Goal: Task Accomplishment & Management: Manage account settings

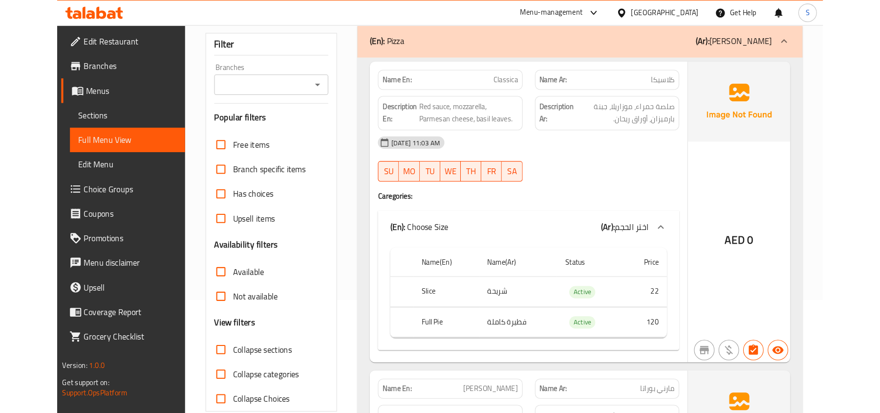
scroll to position [130, 0]
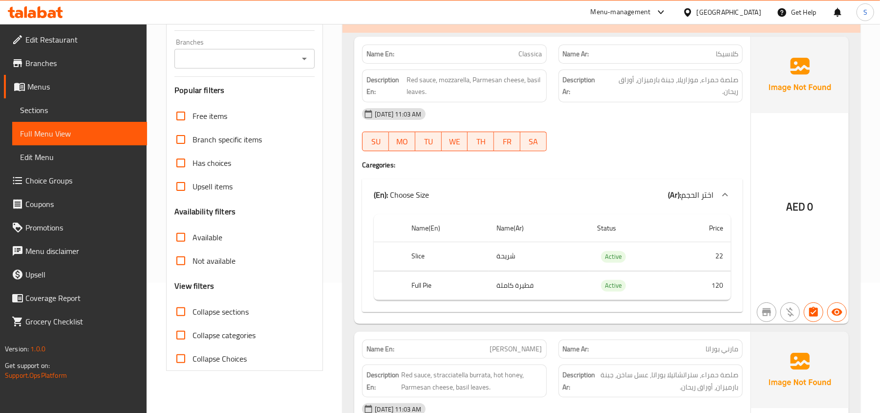
click at [794, 258] on div "AED 0" at bounding box center [800, 180] width 98 height 287
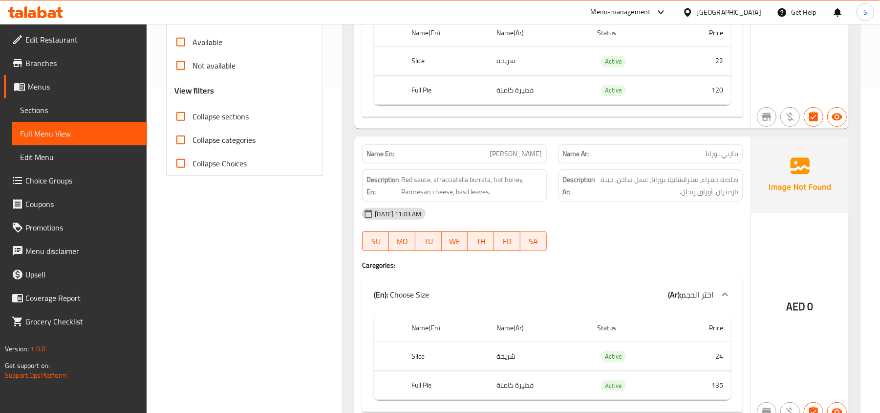
scroll to position [326, 0]
drag, startPoint x: 495, startPoint y: 182, endPoint x: 523, endPoint y: 181, distance: 28.4
click at [523, 181] on span "Red sauce, stracciatella burrata, hot honey, Parmesan cheese, basil leaves." at bounding box center [471, 185] width 141 height 24
click at [501, 181] on span "Red sauce, stracciatella burrata, hot honey, Parmesan cheese, basil leaves." at bounding box center [471, 185] width 141 height 24
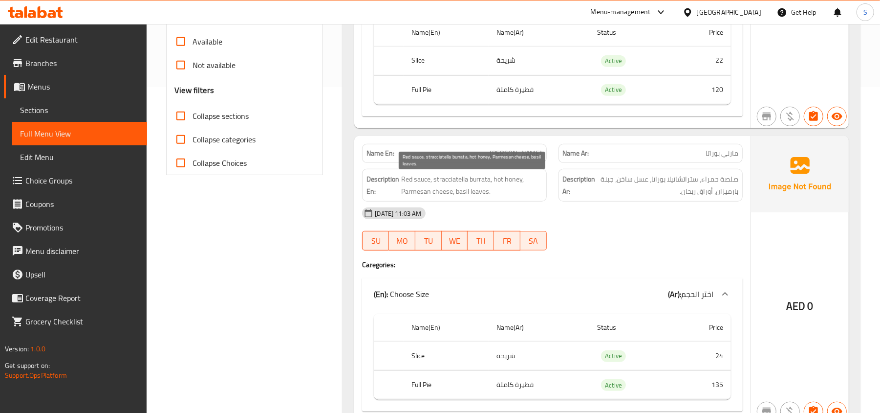
click at [417, 182] on span "Red sauce, stracciatella burrata, hot honey, Parmesan cheese, basil leaves." at bounding box center [471, 185] width 141 height 24
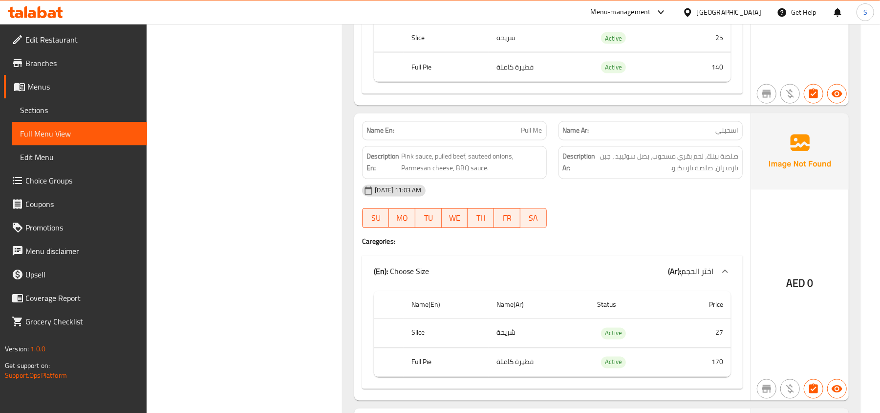
scroll to position [1238, 0]
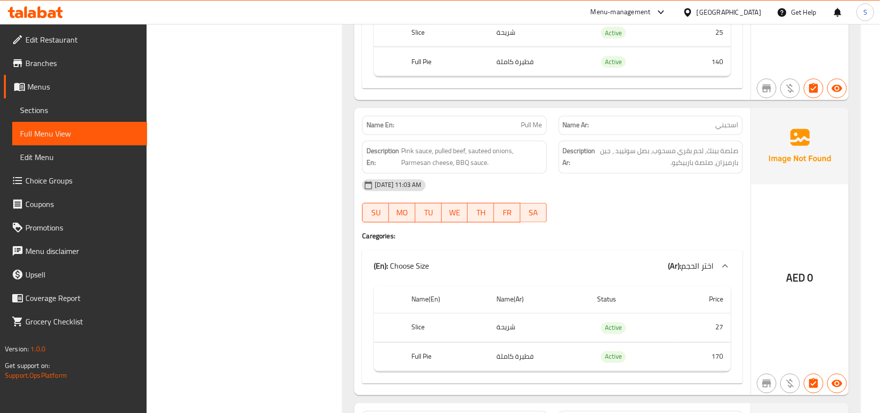
click at [534, 131] on span "Pull Me" at bounding box center [532, 125] width 21 height 10
click at [722, 131] on span "اسحبني" at bounding box center [727, 125] width 23 height 10
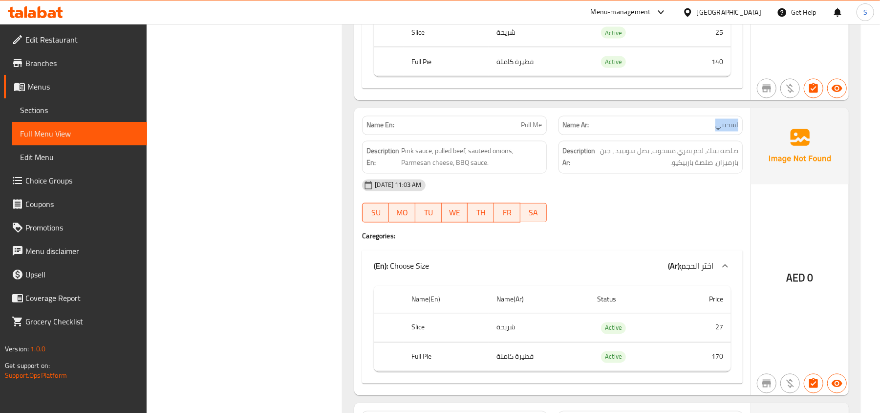
copy span "اسحبني"
click at [689, 224] on div at bounding box center [651, 223] width 196 height 12
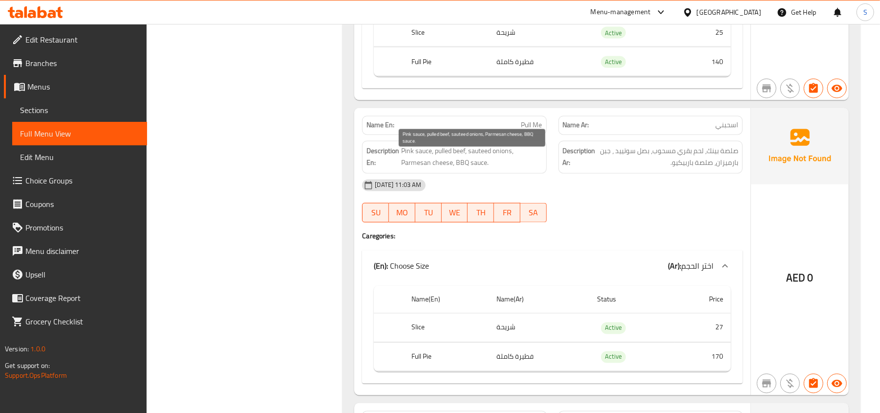
click at [447, 160] on span "Pink sauce, pulled beef, sauteed onions, Parmesan cheese, BBQ sauce." at bounding box center [471, 157] width 141 height 24
copy span "pulled"
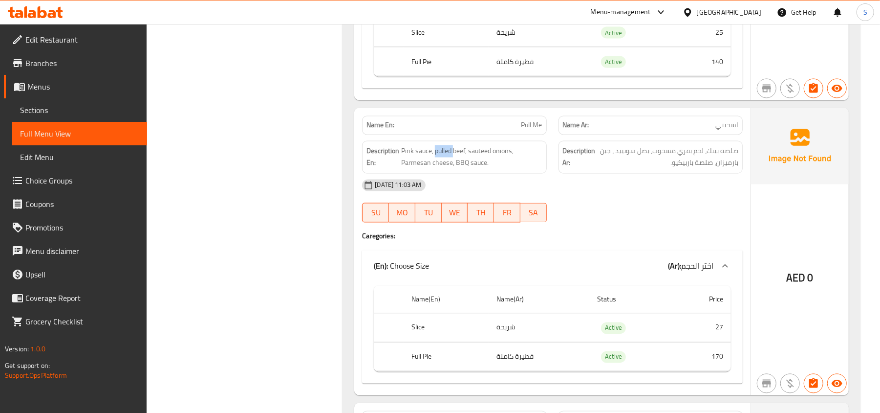
click at [693, 266] on span "اختر الحجم" at bounding box center [697, 266] width 32 height 15
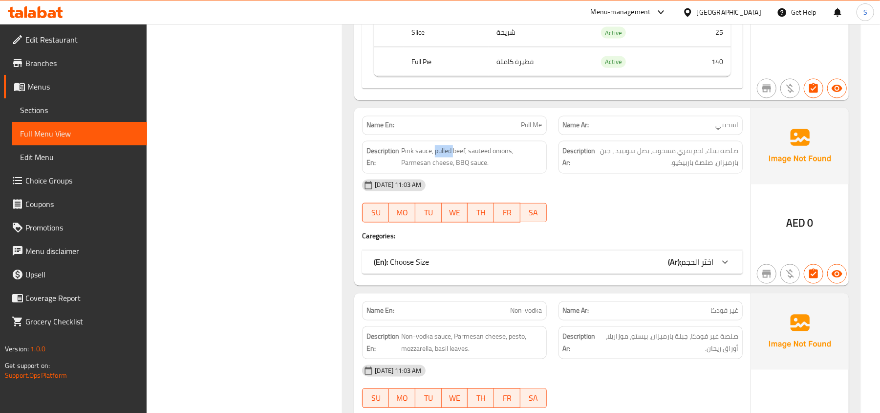
click at [614, 268] on div "(En): Choose Size (Ar): اختر الحجم" at bounding box center [544, 262] width 340 height 12
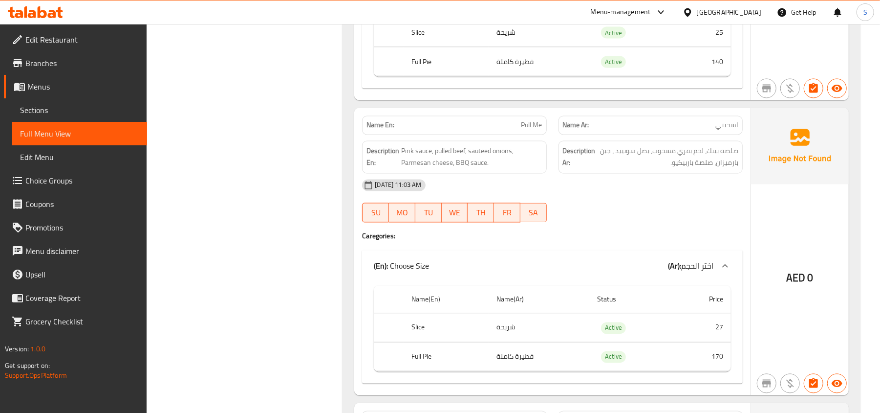
click at [564, 169] on strong "Description Ar:" at bounding box center [579, 157] width 33 height 24
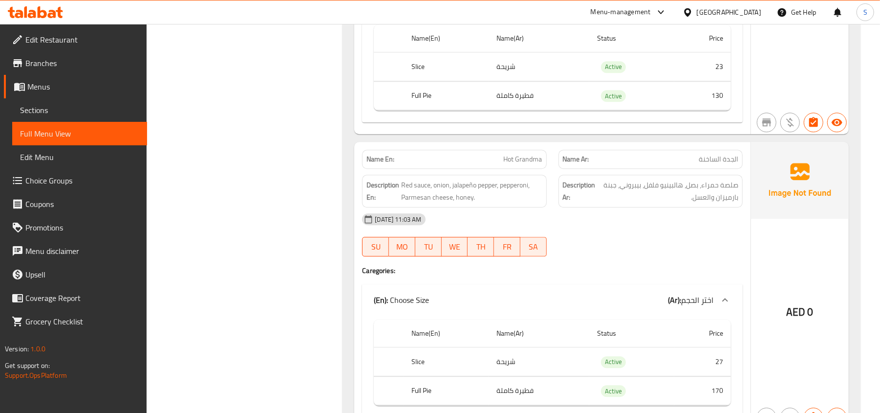
scroll to position [1825, 0]
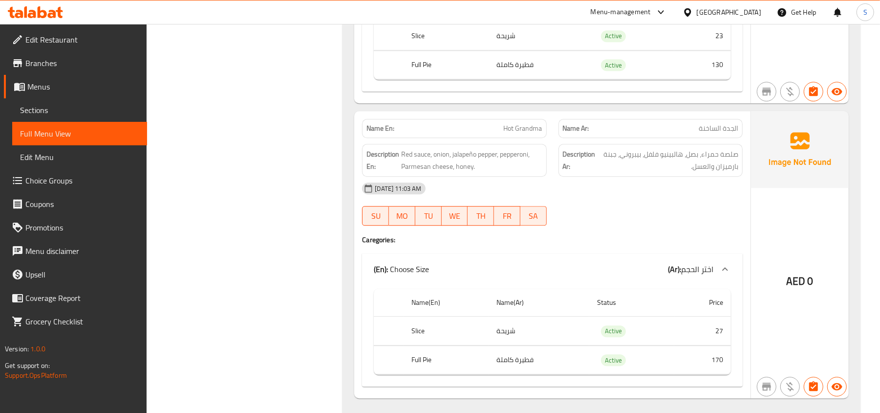
click at [724, 133] on span "الجدة الساخنة" at bounding box center [719, 128] width 40 height 10
copy span "الجدة الساخنة"
click at [722, 176] on div "Description Ar: صلصة حمراء، بصل، هالبينيو فلفل، بيبروني، جبنة بارميزان والعسل." at bounding box center [651, 160] width 184 height 33
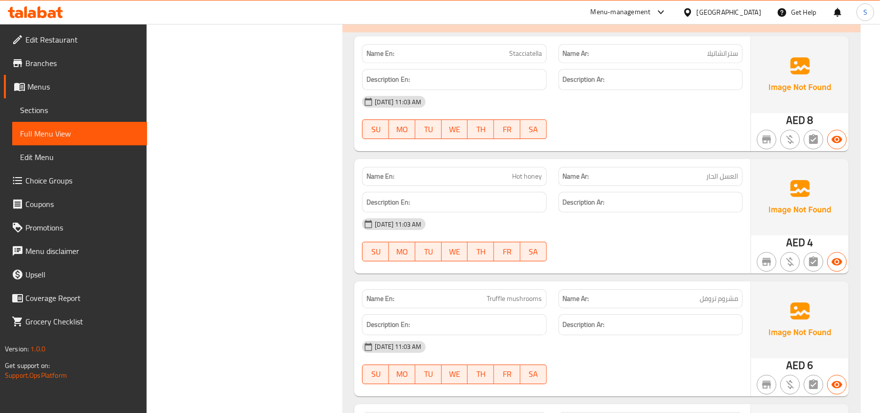
scroll to position [2281, 0]
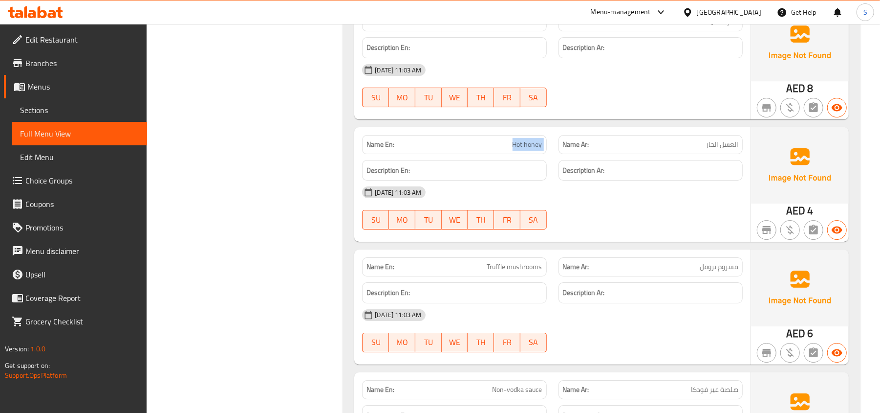
drag, startPoint x: 507, startPoint y: 160, endPoint x: 556, endPoint y: 162, distance: 48.4
click at [556, 160] on div "Name En: Hot honey Name Ar: العسل الحار" at bounding box center [552, 144] width 393 height 31
copy span "Hot honey"
click at [706, 204] on div "[DATE] 11:03 AM" at bounding box center [552, 191] width 393 height 23
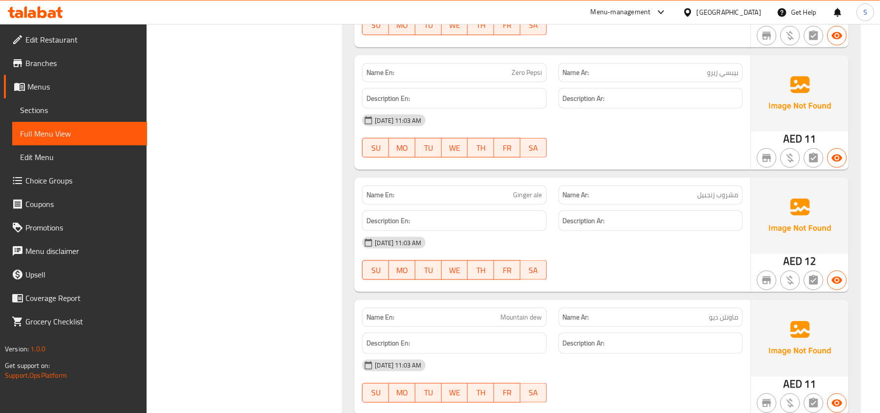
scroll to position [3389, 0]
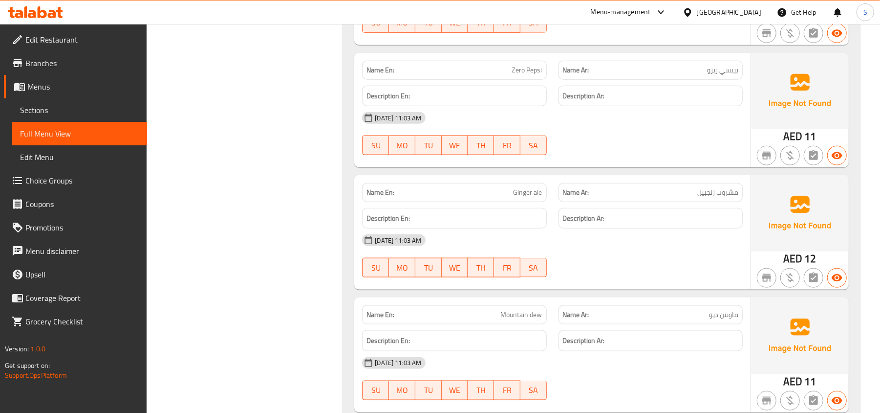
click at [521, 197] on span "Ginger ale" at bounding box center [528, 192] width 29 height 10
copy span "Ginger ale"
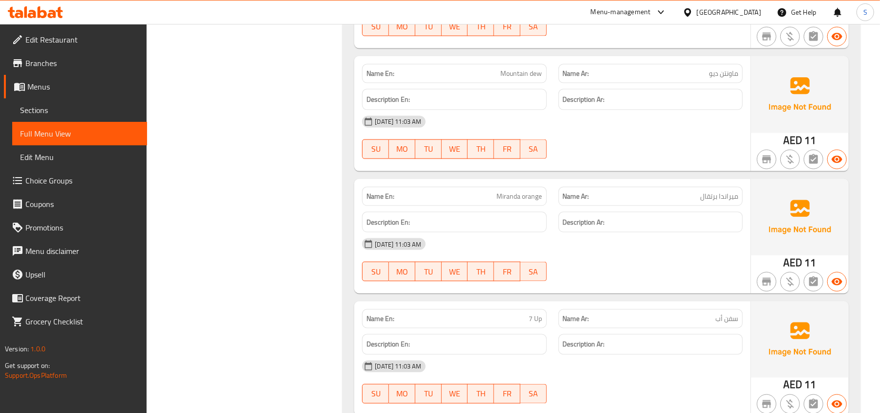
scroll to position [3688, 0]
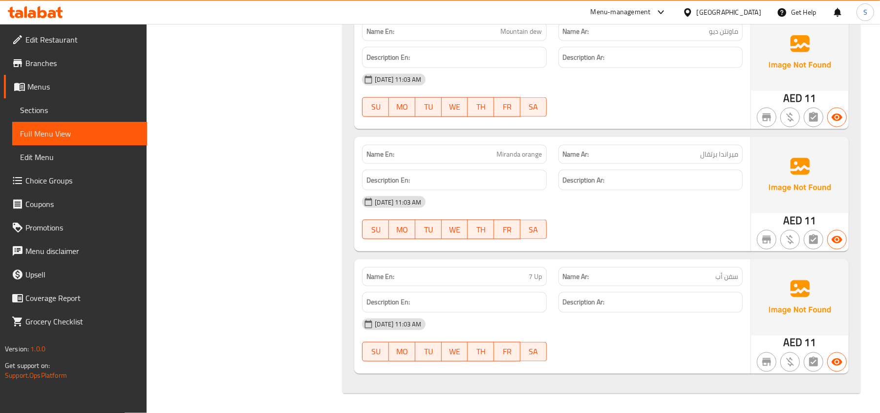
click at [654, 235] on div at bounding box center [651, 239] width 196 height 12
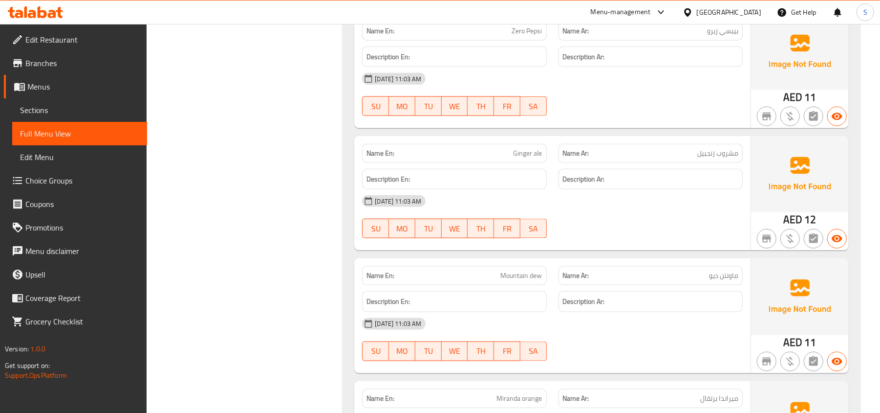
scroll to position [3428, 0]
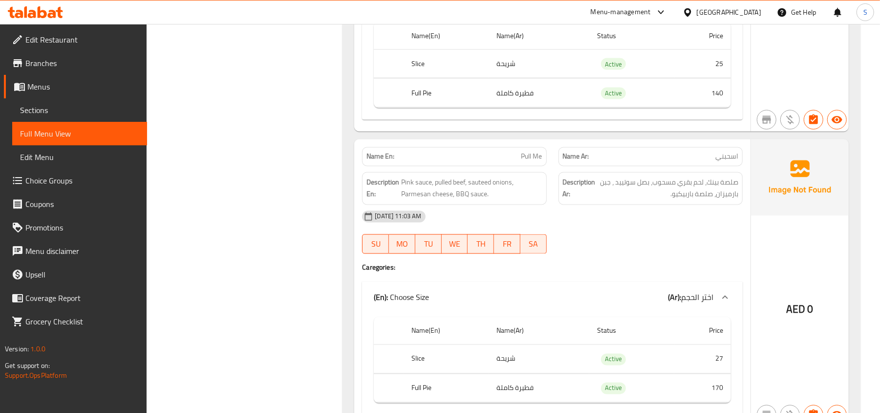
scroll to position [1230, 0]
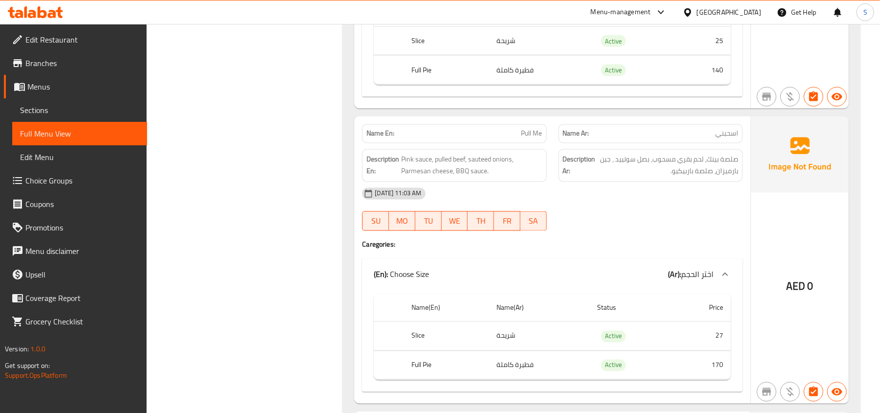
click at [540, 138] on span "Pull Me" at bounding box center [532, 134] width 21 height 10
copy span "Pull Me"
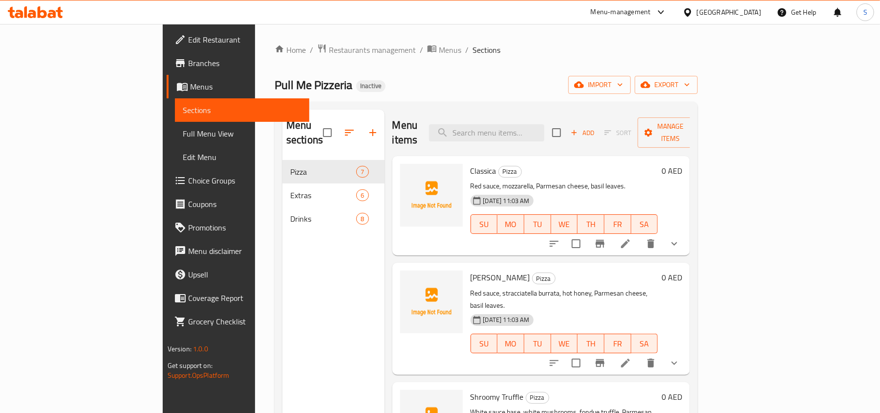
click at [426, 71] on div "Home / Restaurants management / Menus / Sections Pull Me Pizzeria Inactive impo…" at bounding box center [486, 287] width 423 height 486
click at [438, 80] on div "Pull Me Pizzeria Inactive import export" at bounding box center [486, 85] width 423 height 18
drag, startPoint x: 525, startPoint y: 133, endPoint x: 524, endPoint y: 126, distance: 7.4
click at [525, 133] on input "search" at bounding box center [486, 132] width 115 height 17
paste input "hot"
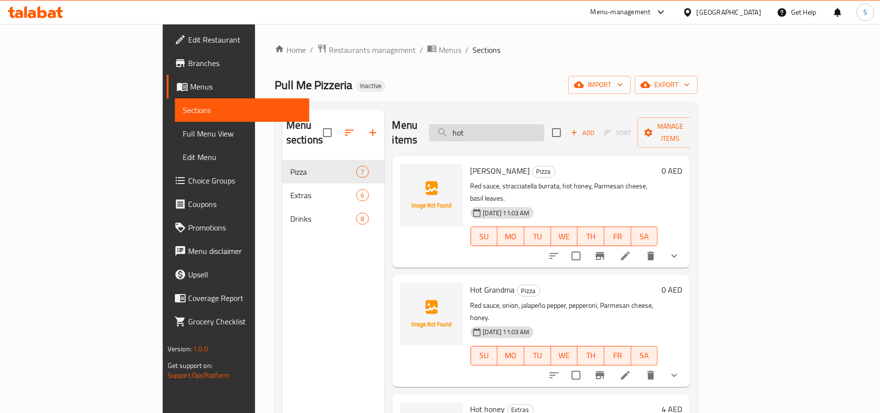
click at [534, 124] on input "hot" at bounding box center [486, 132] width 115 height 17
paste input "Pull Me"
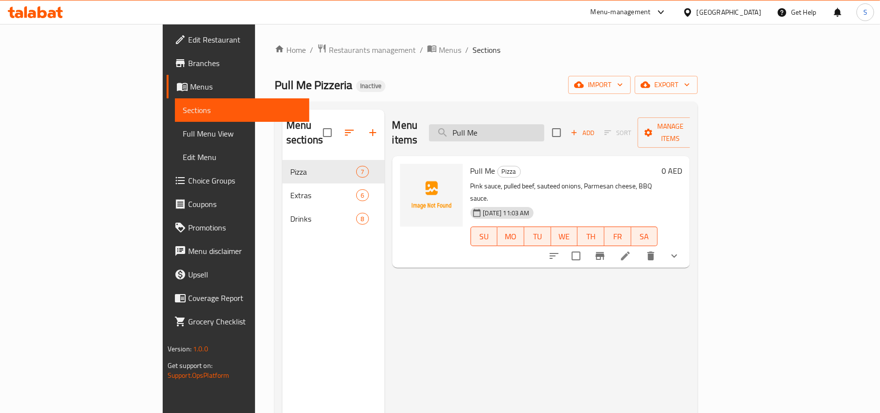
click at [545, 129] on input "Pull Me" at bounding box center [486, 132] width 115 height 17
paste input "pulled"
type input "pulled"
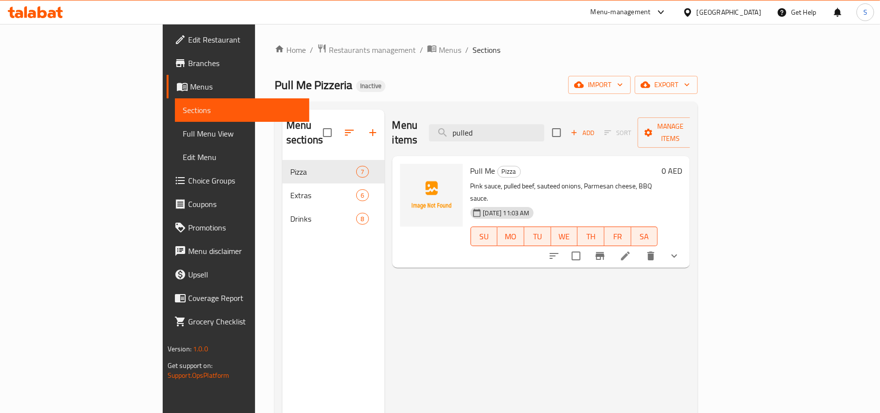
click at [478, 93] on div "Pull Me Pizzeria Inactive import export" at bounding box center [486, 85] width 423 height 18
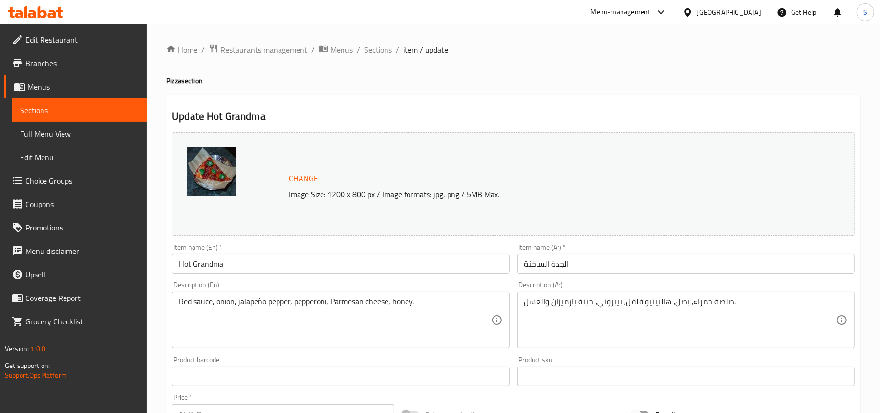
click at [555, 268] on input "الجدة الساخنة" at bounding box center [686, 264] width 337 height 20
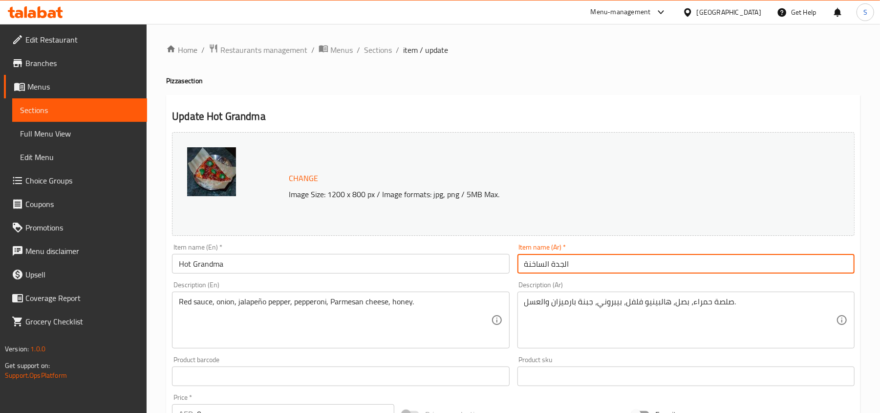
click at [555, 268] on input "الجدة الساخنة" at bounding box center [686, 264] width 337 height 20
paste input "هوت جراندما"
type input "هوت جراندما"
click at [436, 261] on input "Hot Grandma" at bounding box center [340, 264] width 337 height 20
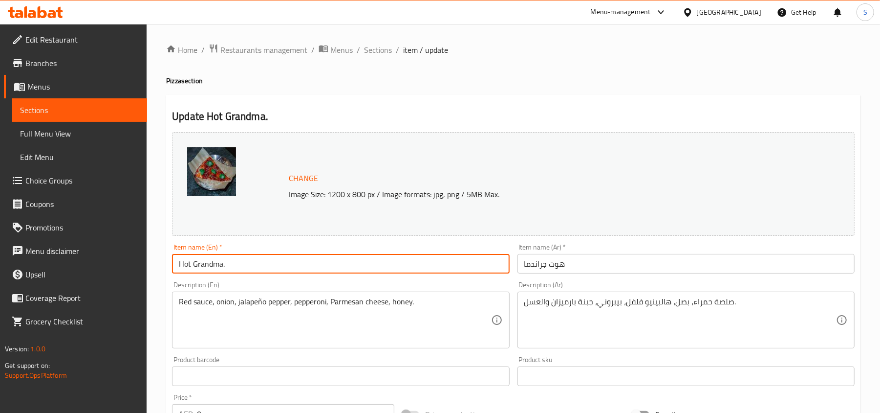
type input "Hot Grandma"
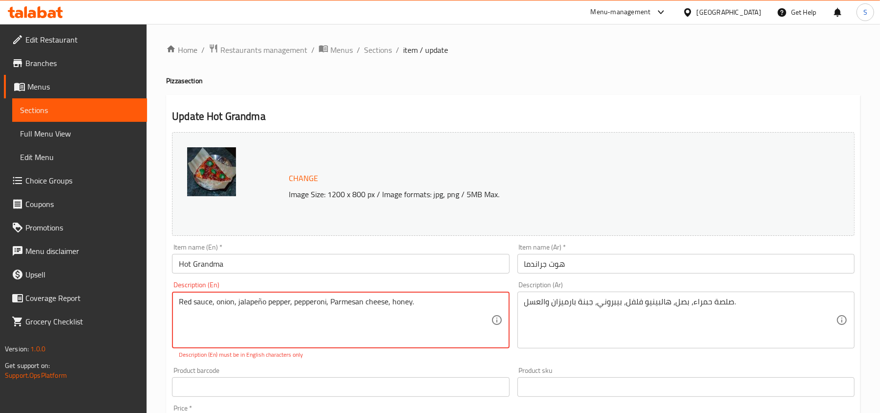
click at [261, 303] on textarea "Red sauce, onion, jalapeño pepper, pepperoni, Parmesan cheese, honey." at bounding box center [335, 320] width 312 height 46
type textarea "Red sauce, onion, jalapeno pepper, pepperoni, Parmesan cheese, honey."
click at [274, 266] on input "Hot Grandma" at bounding box center [340, 264] width 337 height 20
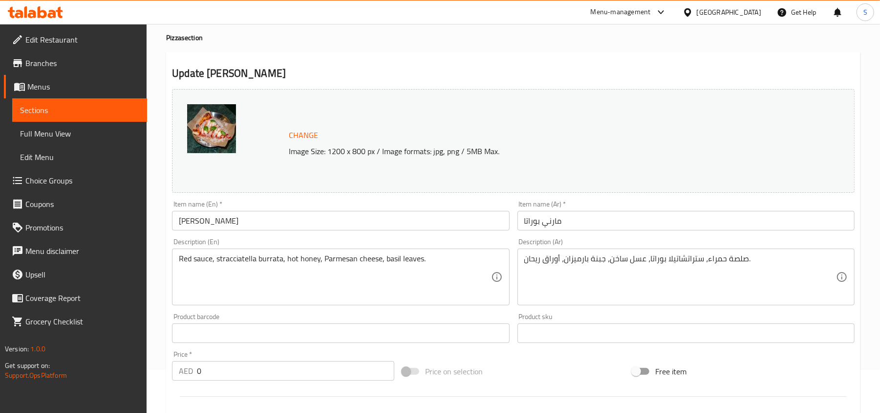
scroll to position [65, 0]
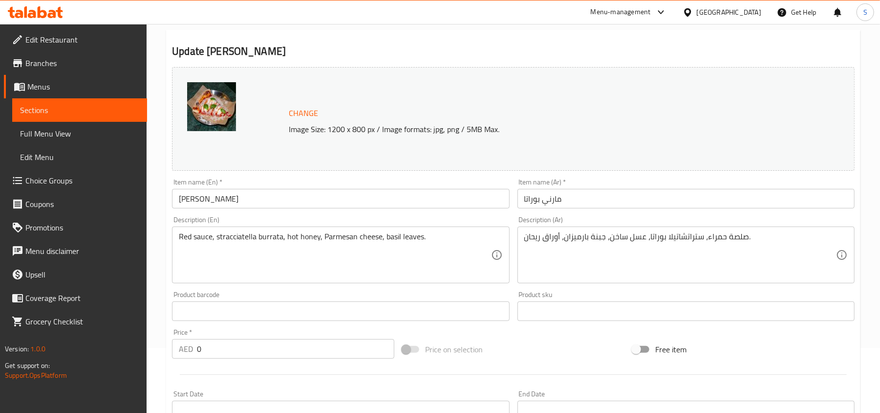
click at [153, 180] on div "Home / Restaurants management / Menus / Sections / item / update Pizza section …" at bounding box center [514, 310] width 734 height 703
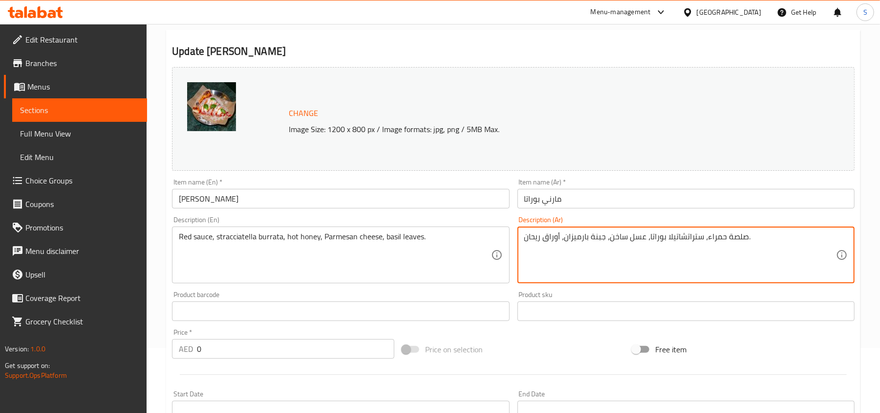
click at [617, 238] on textarea "صلصة حمراء، ستراتشاتيلا بوراتا، عسل ساخن، جبنة بارميزان، أوراق ريحان." at bounding box center [681, 255] width 312 height 46
paste textarea "هوت"
type textarea "صلصة حمراء، ستراتشاتيلا بوراتا، عسل هوت، جبنة بارميزان، أوراق ريحان."
click at [592, 201] on input "مارني بوراتا" at bounding box center [686, 199] width 337 height 20
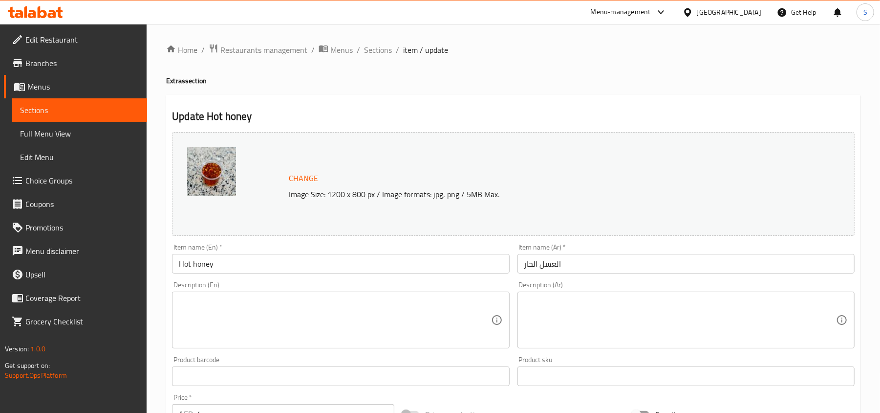
click at [551, 262] on input "العسل الحار" at bounding box center [686, 264] width 337 height 20
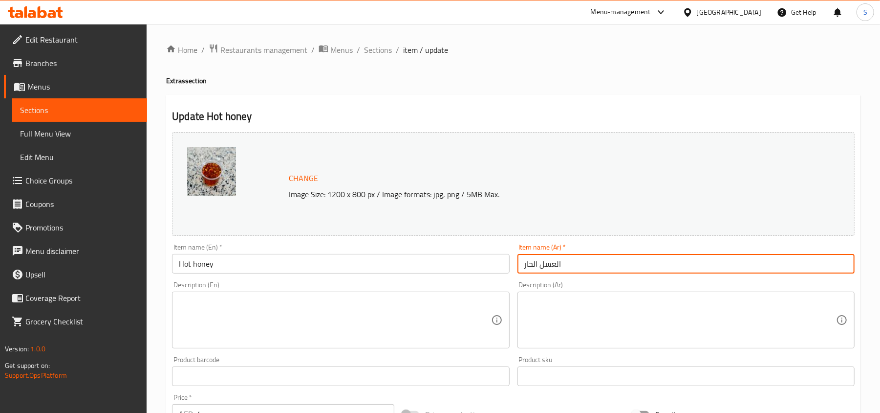
click at [532, 267] on input "العسل الحار" at bounding box center [686, 264] width 337 height 20
paste input "هوت"
click at [560, 263] on input "العسل هوت" at bounding box center [686, 264] width 337 height 20
type input "عسل هوت"
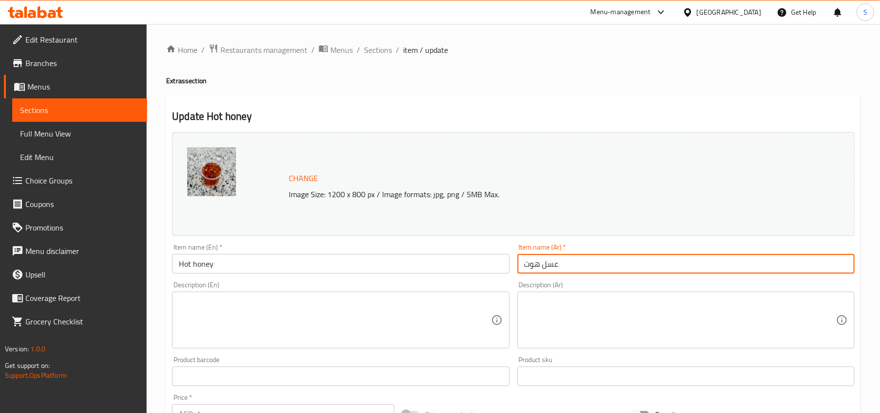
click at [478, 259] on input "Hot honey" at bounding box center [340, 264] width 337 height 20
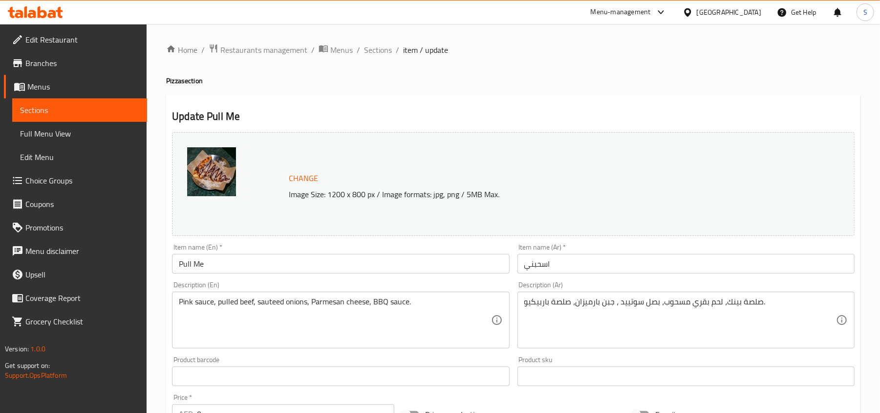
click at [565, 255] on input "اسحبني" at bounding box center [686, 264] width 337 height 20
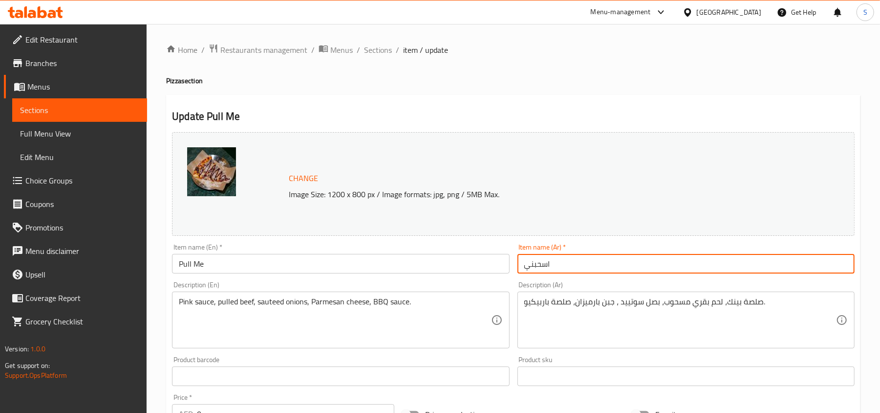
click at [565, 255] on input "اسحبني" at bounding box center [686, 264] width 337 height 20
paste input "[PERSON_NAME]"
type input "[PERSON_NAME]"
click at [472, 254] on input "Pull Me" at bounding box center [340, 264] width 337 height 20
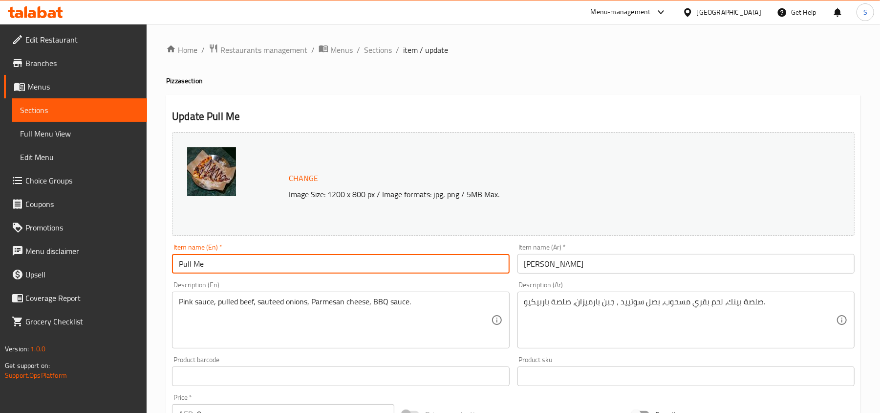
click at [472, 260] on input "Pull Me" at bounding box center [340, 264] width 337 height 20
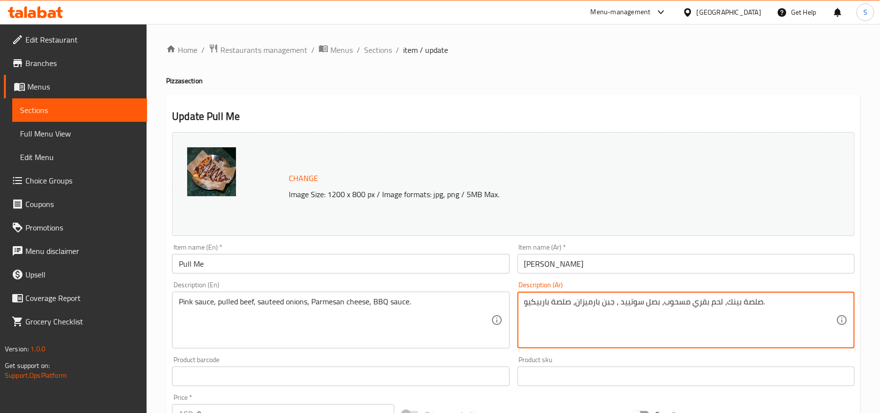
click at [679, 303] on textarea "صلصة بينك، لحم بقري مسحوب، بصل سوتييد ، جبن بارميزان، صلصة باربيكيو." at bounding box center [681, 320] width 312 height 46
paste textarea "شور"
type textarea "صلصة بينك، لحم بقري مبشور، بصل سوتييد ، [PERSON_NAME]، صلصة باربيكيو."
click at [623, 253] on div "Item name (Ar)   * بول مى Item name (Ar) *" at bounding box center [686, 258] width 337 height 30
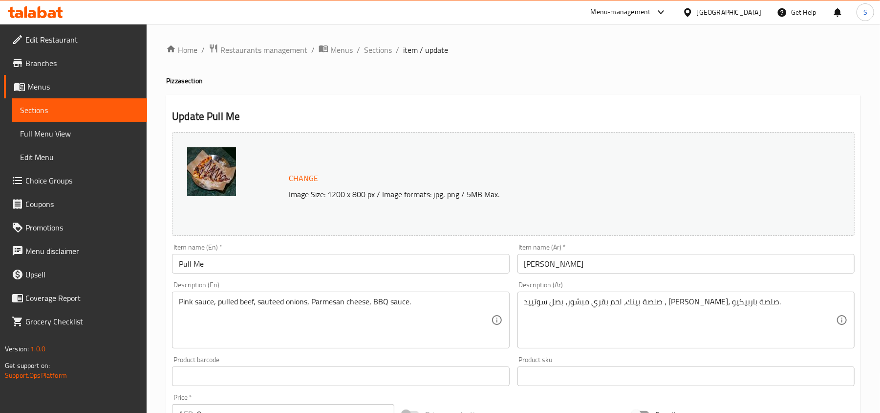
click at [582, 266] on input "[PERSON_NAME]" at bounding box center [686, 264] width 337 height 20
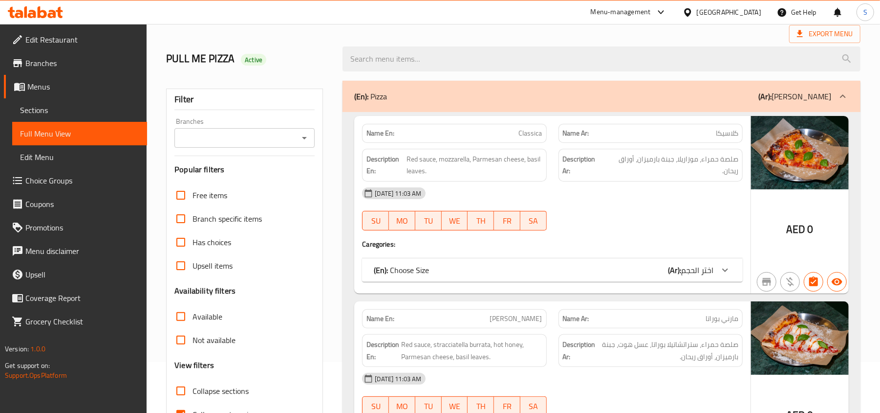
scroll to position [130, 0]
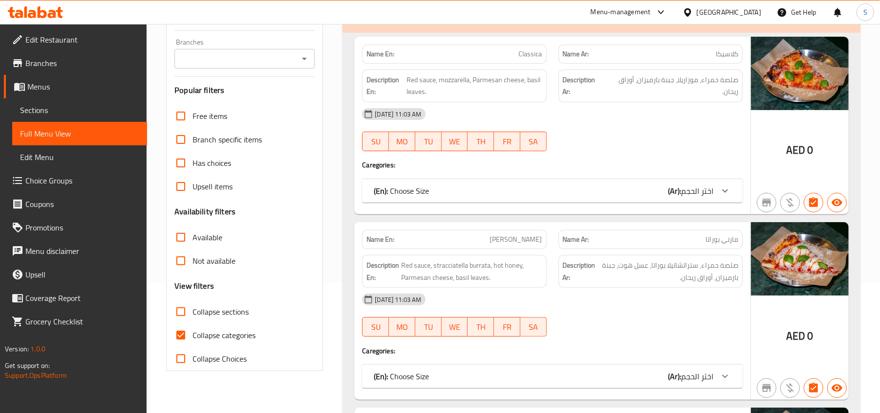
click at [220, 329] on span "Collapse categories" at bounding box center [224, 335] width 63 height 12
click at [193, 329] on input "Collapse categories" at bounding box center [180, 334] width 23 height 23
checkbox input "false"
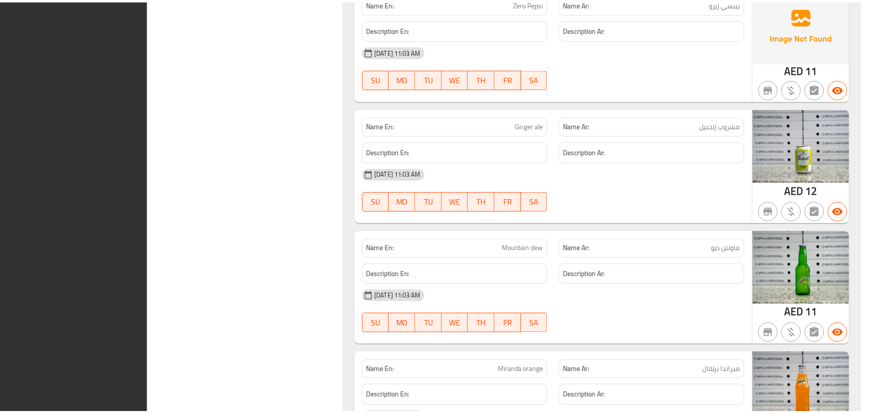
scroll to position [3688, 0]
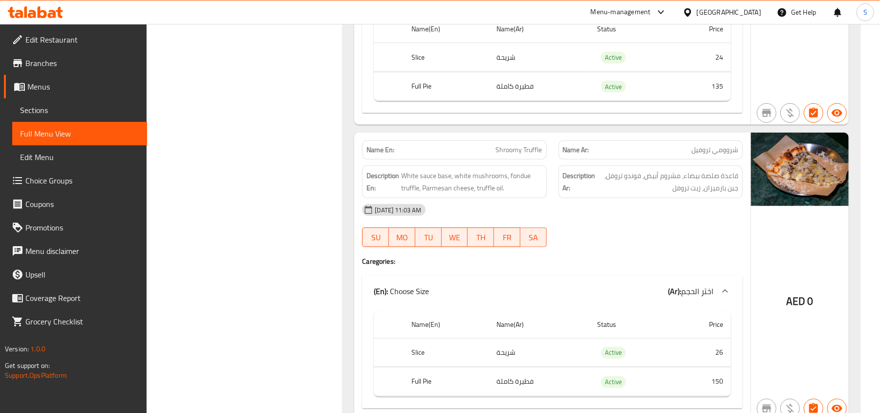
scroll to position [429, 0]
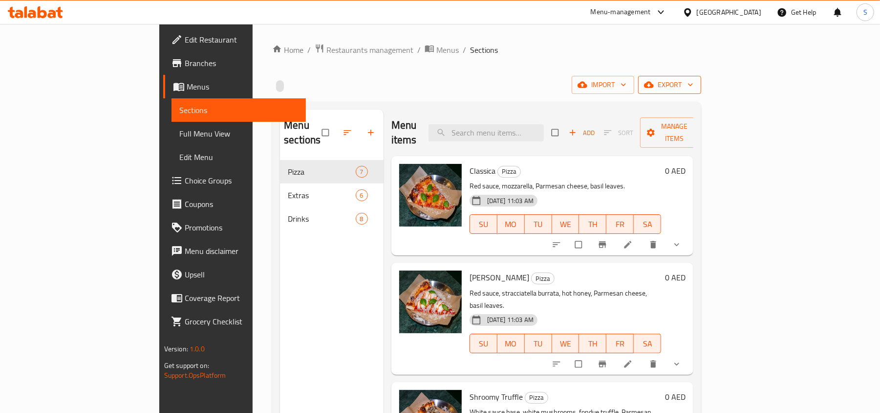
click at [694, 85] on span "export" at bounding box center [669, 85] width 47 height 12
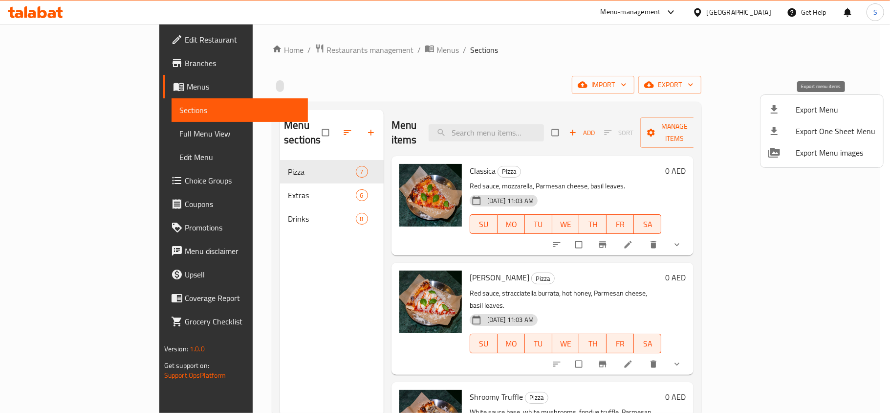
click at [787, 100] on li "Export Menu" at bounding box center [822, 110] width 123 height 22
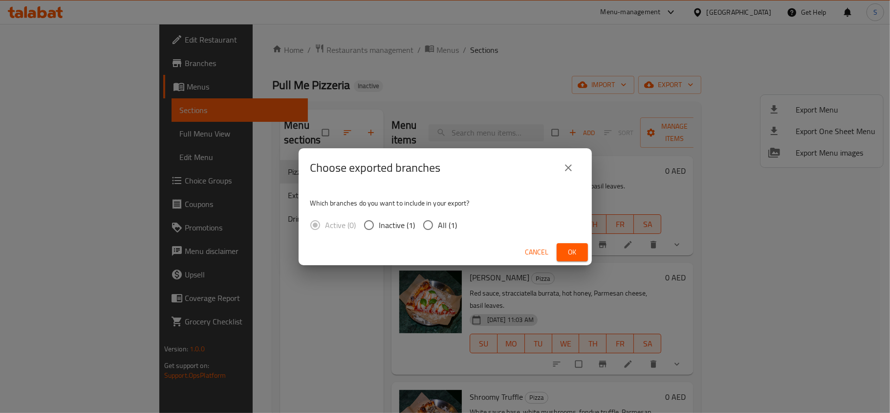
click at [446, 229] on span "All (1)" at bounding box center [447, 225] width 19 height 12
click at [438, 229] on input "All (1)" at bounding box center [428, 225] width 21 height 21
radio input "true"
click at [583, 253] on button "Ok" at bounding box center [572, 252] width 31 height 18
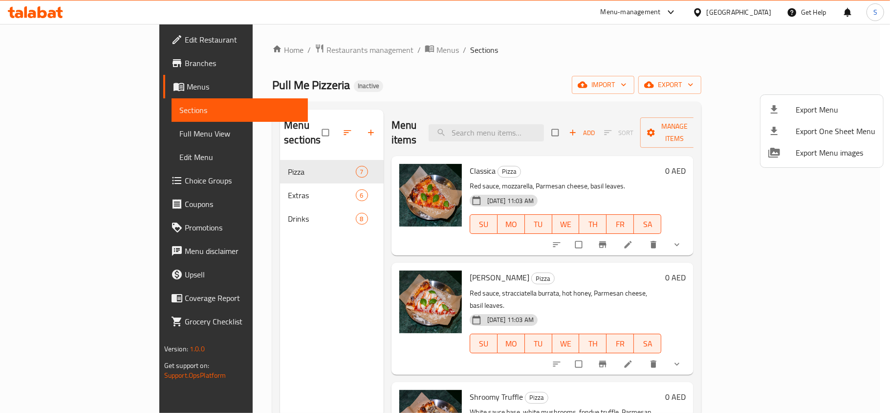
click at [35, 10] on div at bounding box center [445, 206] width 890 height 413
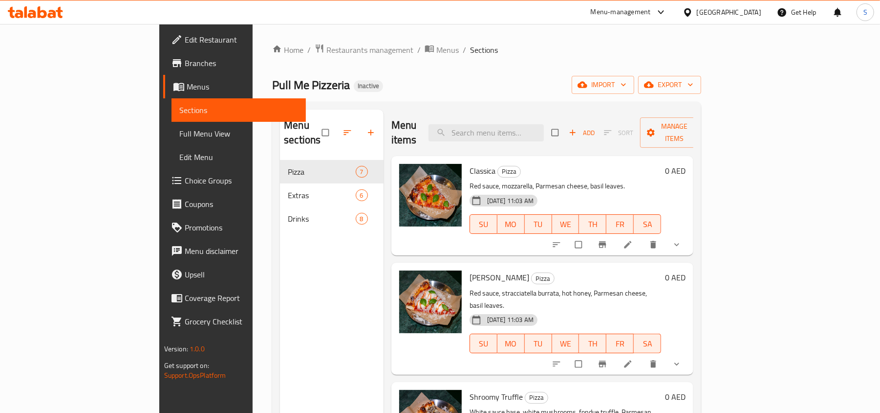
click at [36, 10] on icon at bounding box center [35, 12] width 55 height 12
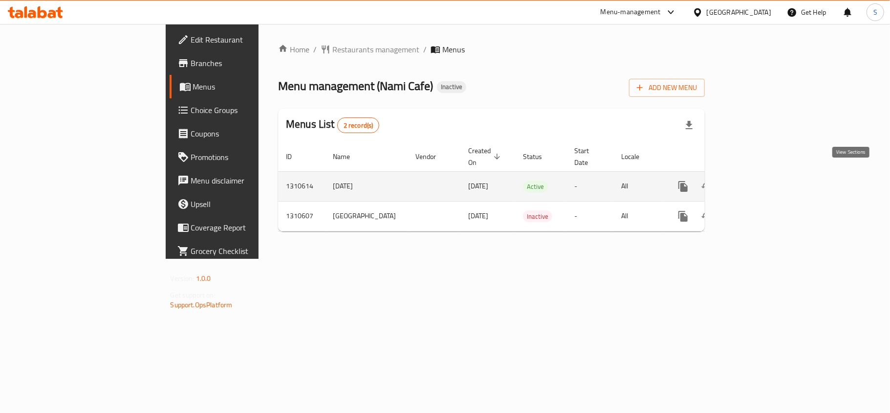
click at [765, 176] on link "enhanced table" at bounding box center [753, 186] width 23 height 23
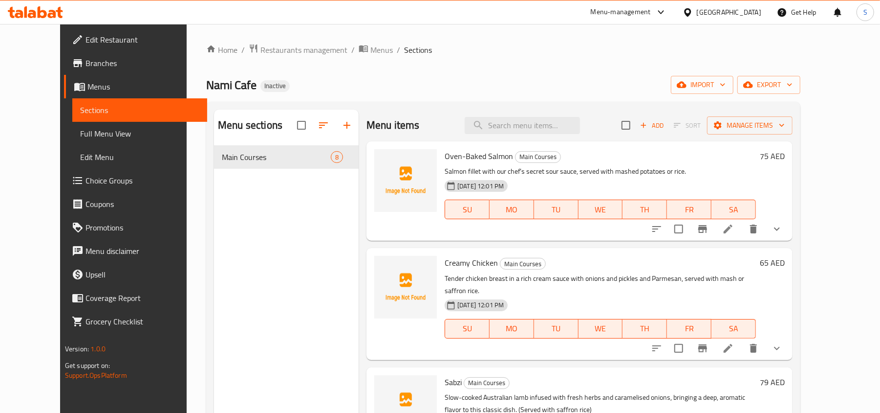
click at [206, 87] on span "Nami Cafe" at bounding box center [231, 85] width 50 height 22
click at [87, 88] on span "Menus" at bounding box center [143, 87] width 112 height 12
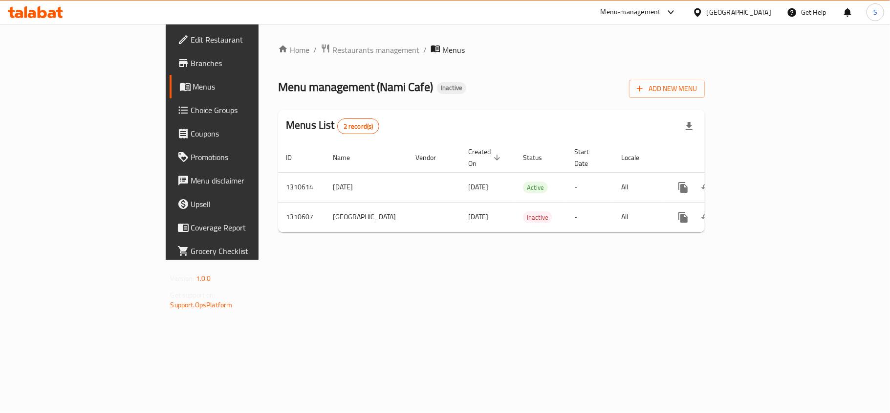
click at [703, 15] on icon at bounding box center [698, 12] width 10 height 10
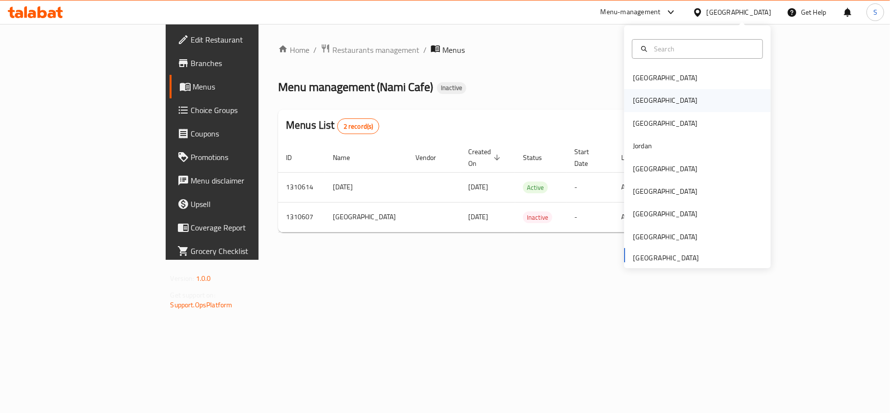
click at [637, 106] on div "[GEOGRAPHIC_DATA]" at bounding box center [665, 100] width 65 height 11
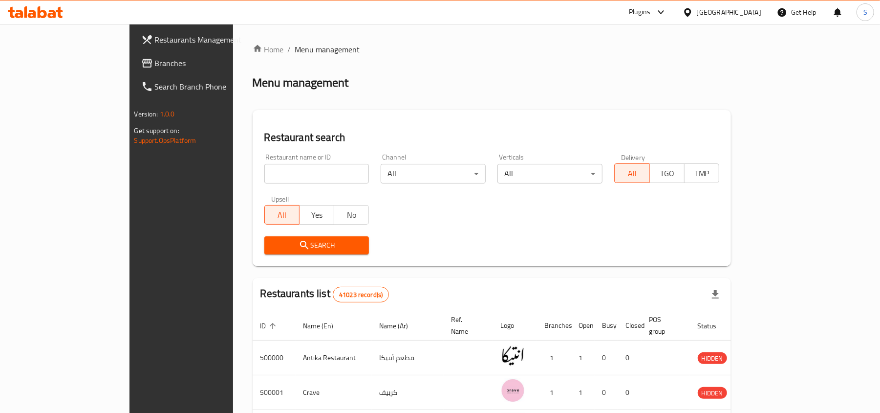
click at [155, 61] on span "Branches" at bounding box center [212, 63] width 114 height 12
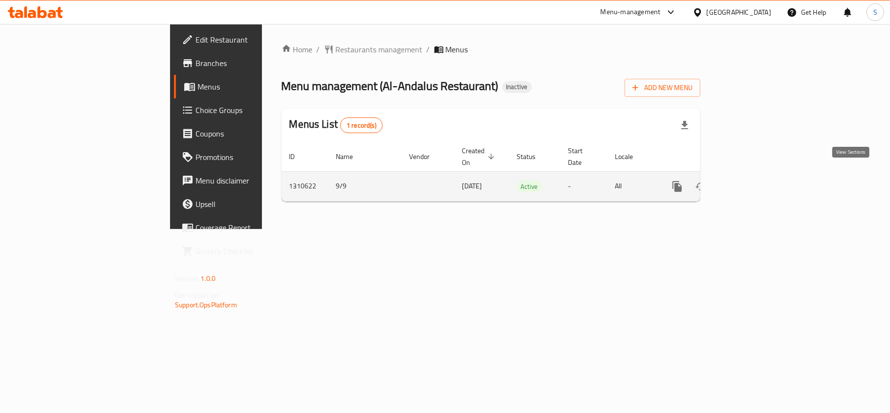
click at [754, 181] on icon "enhanced table" at bounding box center [748, 186] width 12 height 12
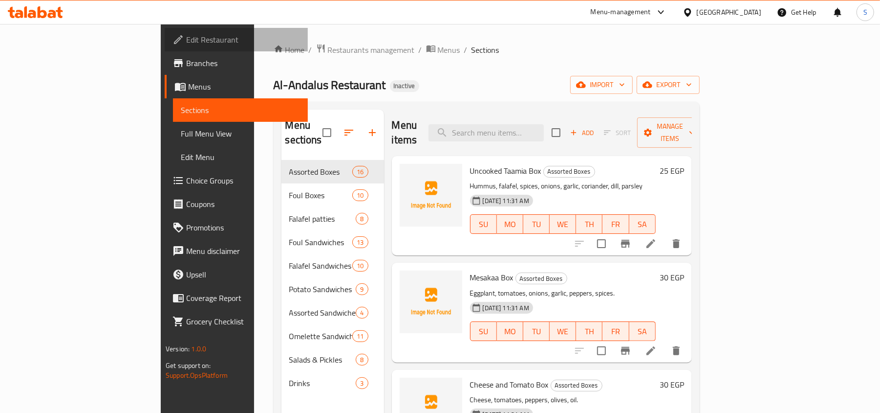
click at [186, 40] on span "Edit Restaurant" at bounding box center [243, 40] width 114 height 12
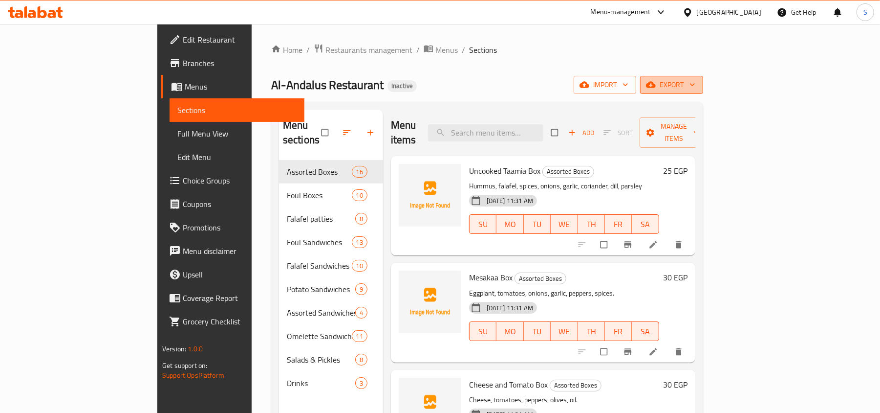
click at [696, 89] on span "export" at bounding box center [671, 85] width 47 height 12
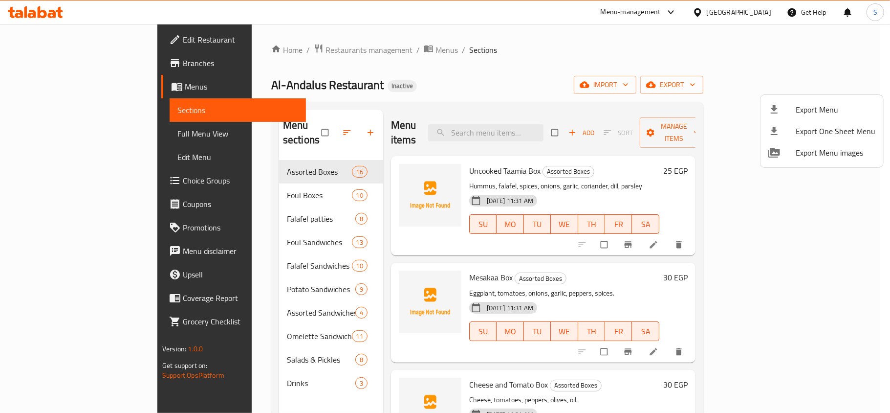
click at [795, 111] on div at bounding box center [781, 110] width 27 height 12
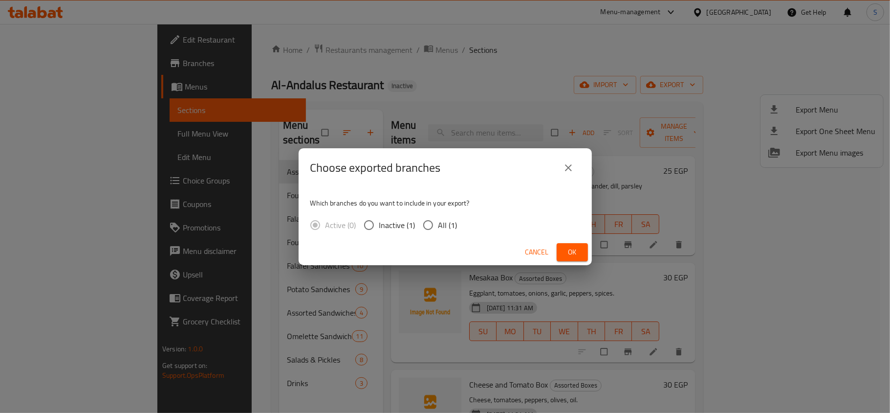
click at [443, 228] on span "All (1)" at bounding box center [447, 225] width 19 height 12
click at [438, 228] on input "All (1)" at bounding box center [428, 225] width 21 height 21
radio input "true"
click at [569, 246] on span "Ok" at bounding box center [573, 252] width 16 height 12
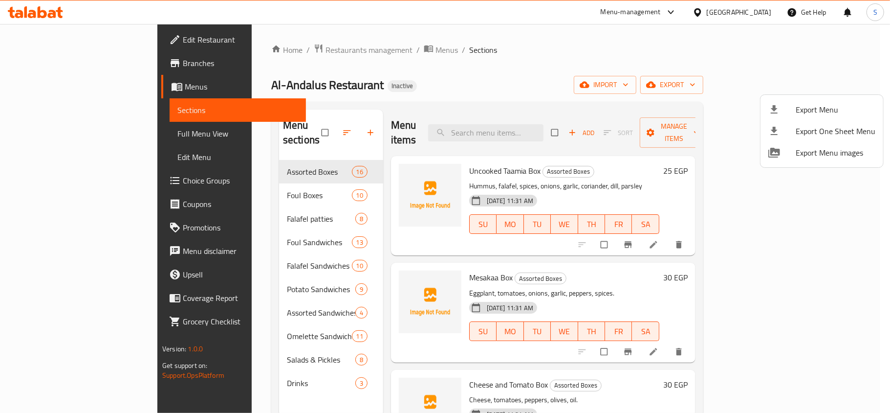
click at [567, 266] on div at bounding box center [445, 206] width 890 height 413
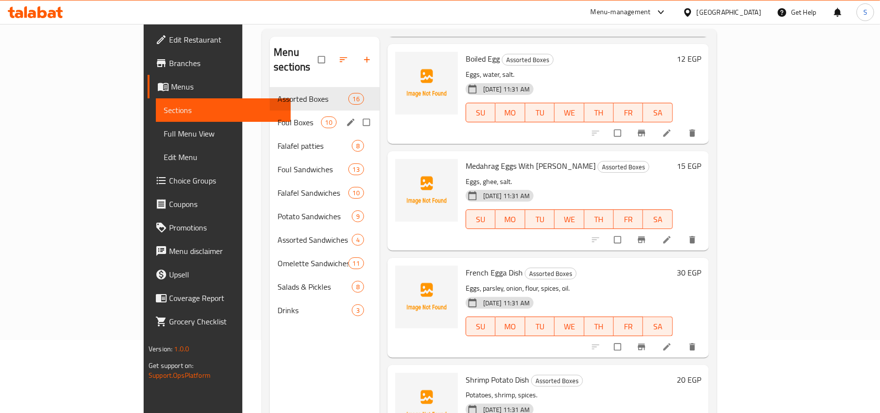
scroll to position [72, 0]
click at [278, 117] on span "Foul Boxes" at bounding box center [299, 123] width 43 height 12
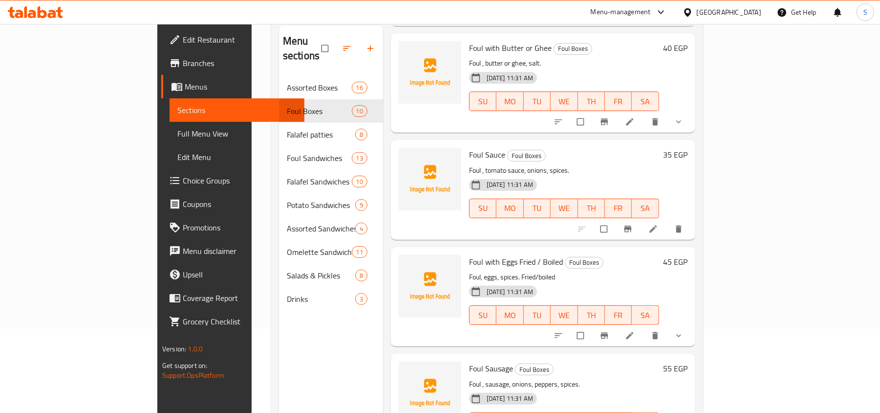
scroll to position [137, 0]
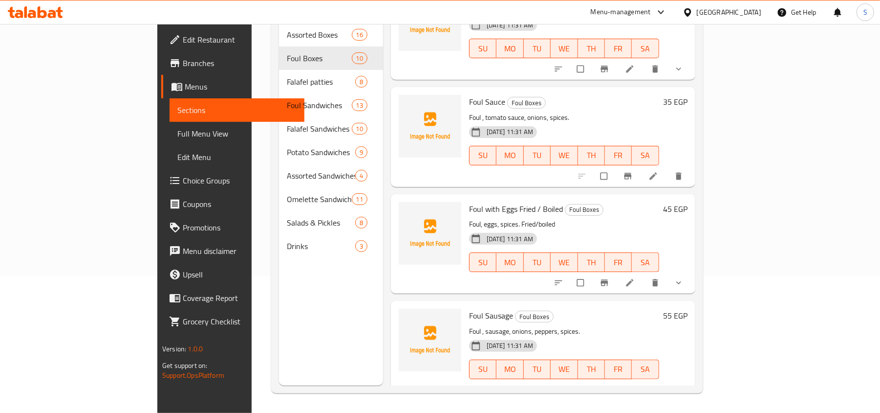
drag, startPoint x: 40, startPoint y: 131, endPoint x: 77, endPoint y: 131, distance: 37.2
click at [177, 131] on span "Full Menu View" at bounding box center [236, 134] width 119 height 12
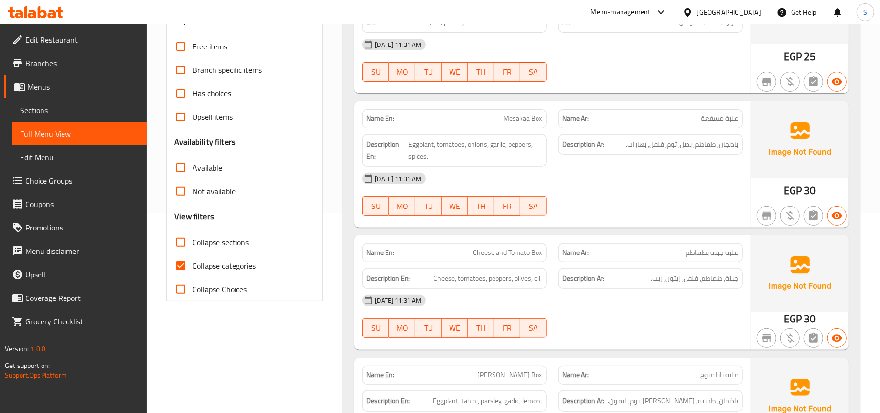
scroll to position [202, 0]
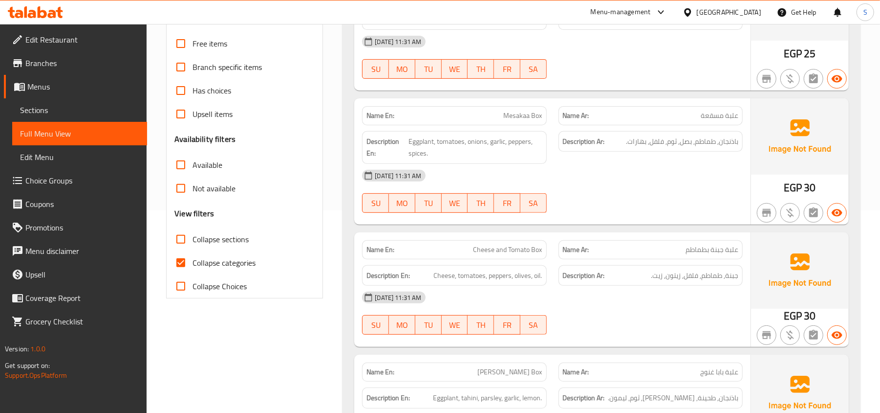
click at [208, 260] on span "Collapse categories" at bounding box center [224, 263] width 63 height 12
click at [193, 260] on input "Collapse categories" at bounding box center [180, 262] width 23 height 23
checkbox input "false"
click at [203, 241] on span "Collapse sections" at bounding box center [221, 239] width 56 height 12
click at [193, 241] on input "Collapse sections" at bounding box center [180, 238] width 23 height 23
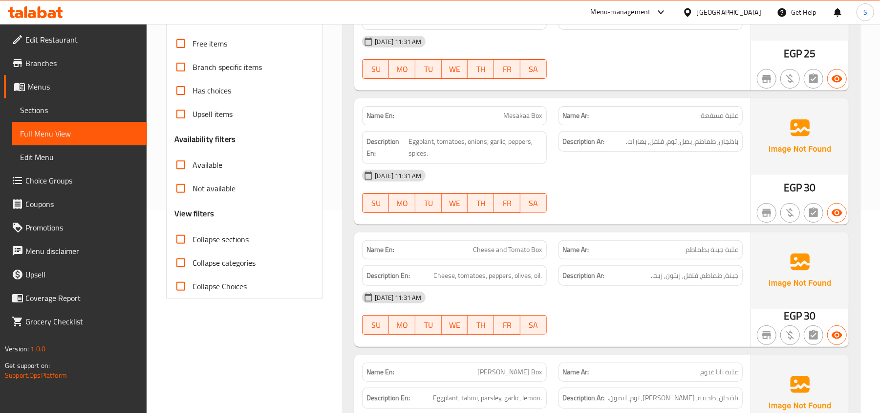
checkbox input "true"
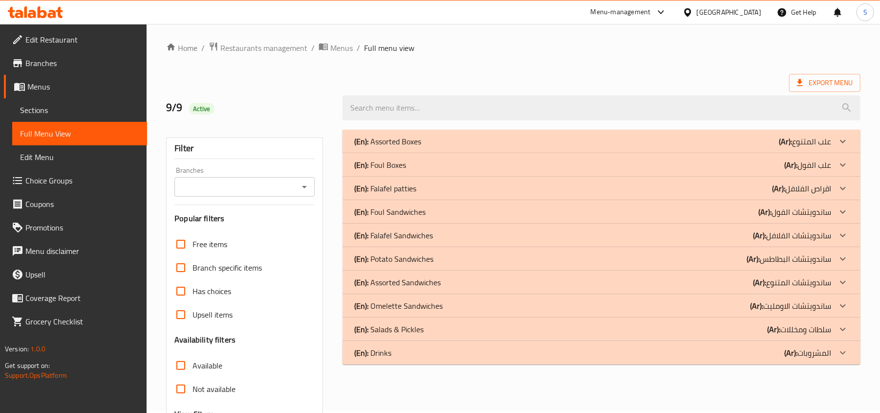
scroll to position [0, 0]
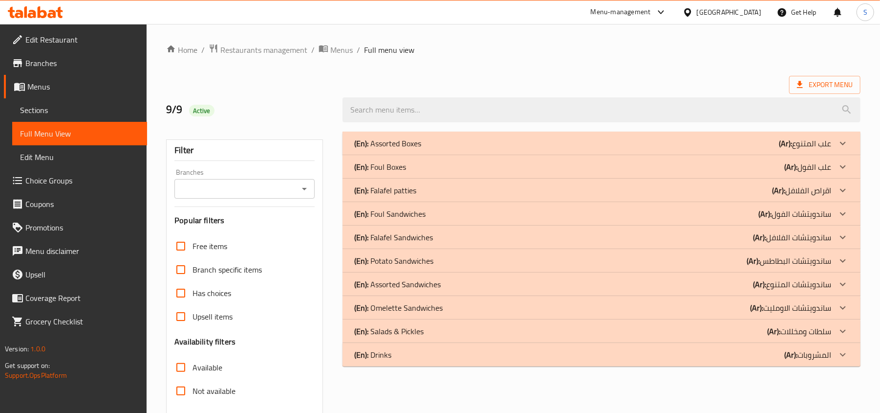
click at [765, 139] on div "(En): Assorted Boxes (Ar): علب المتنوع" at bounding box center [592, 143] width 477 height 12
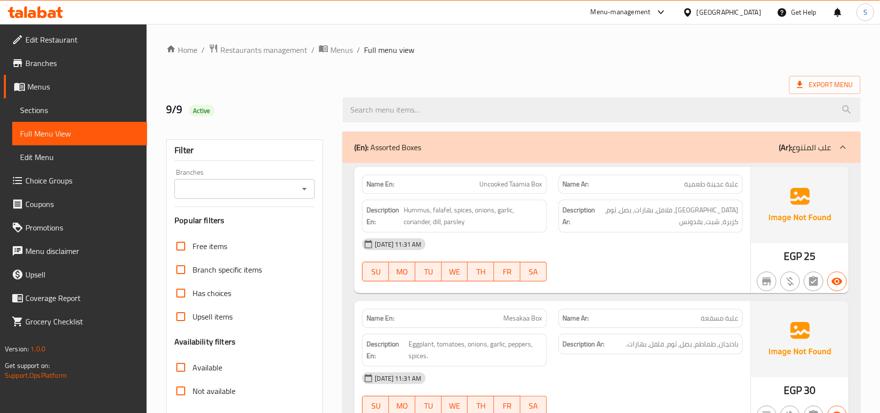
click at [655, 55] on ol "Home / Restaurants management / Menus / Full menu view" at bounding box center [513, 50] width 695 height 13
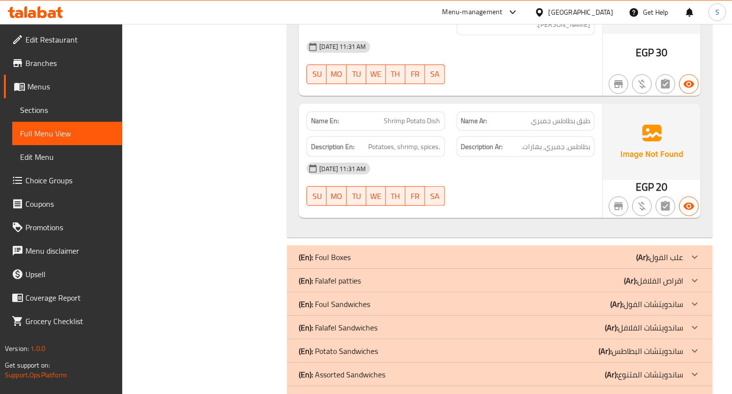
scroll to position [2346, 0]
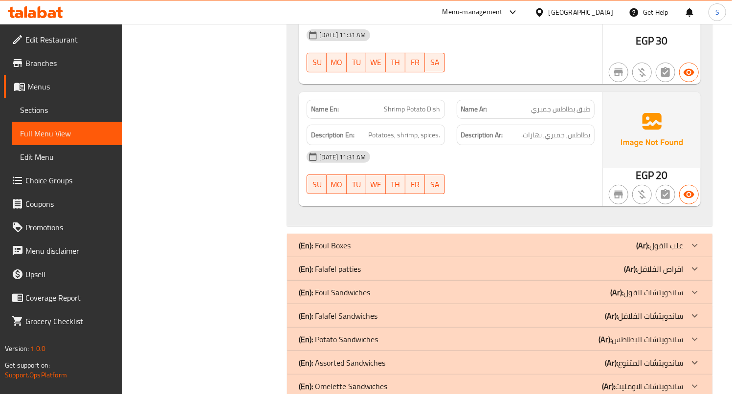
click at [636, 238] on b "(Ar):" at bounding box center [642, 245] width 13 height 15
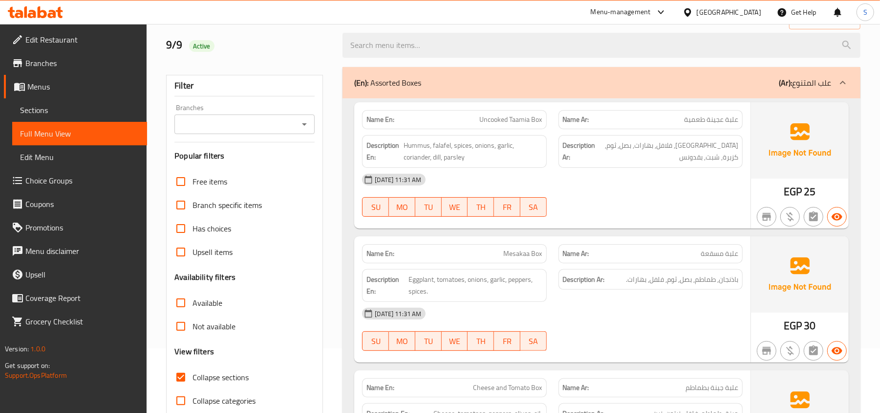
scroll to position [0, 0]
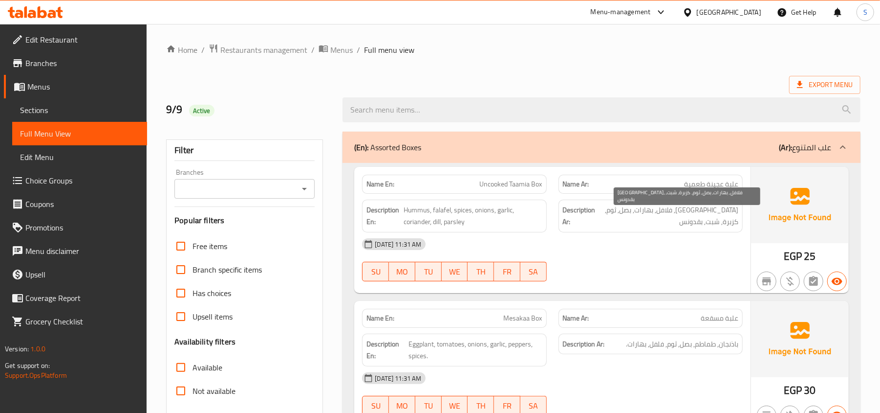
click at [681, 221] on span "[GEOGRAPHIC_DATA], فلافل, بهارات, بصل, ثوم, كزبرة, شبت, بقدونس" at bounding box center [668, 216] width 141 height 24
click at [656, 261] on div "09-09-2025 11:31 AM SU MO TU WE TH FR SA" at bounding box center [552, 259] width 393 height 55
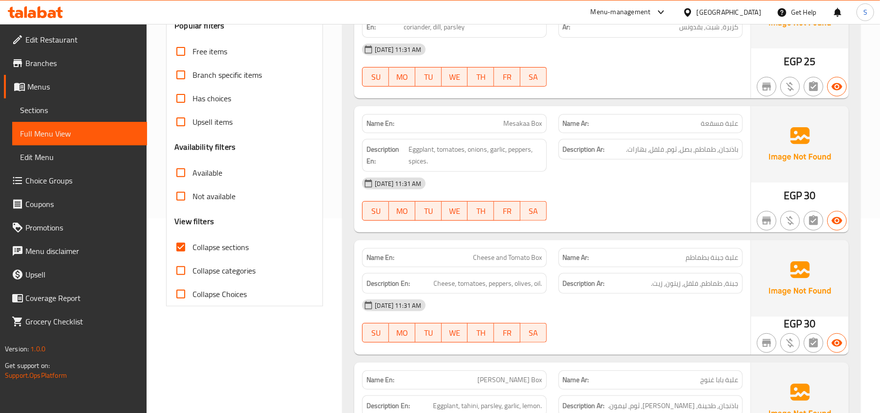
scroll to position [196, 0]
click at [641, 261] on p "Name Ar: علبة جبنة بطماطم" at bounding box center [650, 256] width 175 height 10
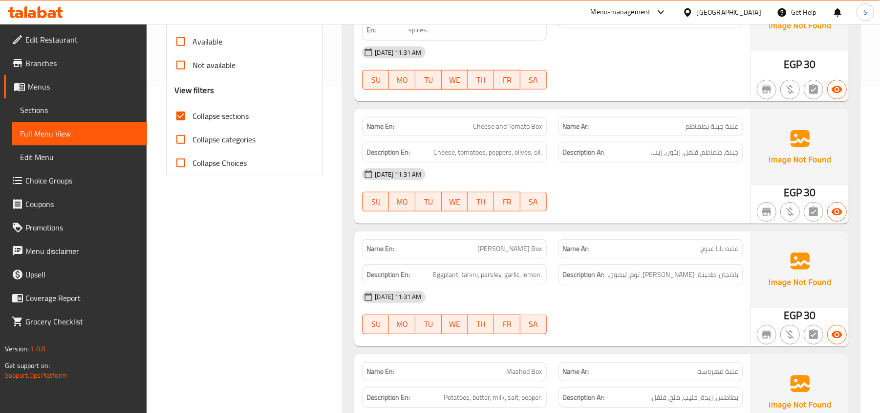
click at [713, 240] on div "Name Ar: علبة بابا غنوج" at bounding box center [651, 248] width 196 height 31
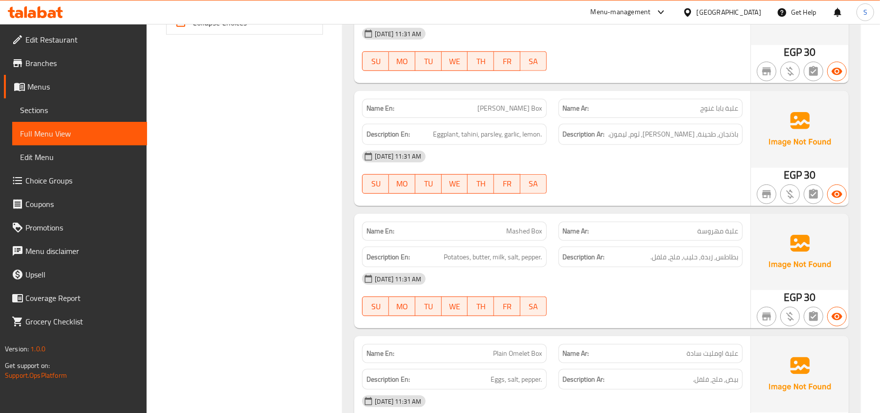
scroll to position [456, 0]
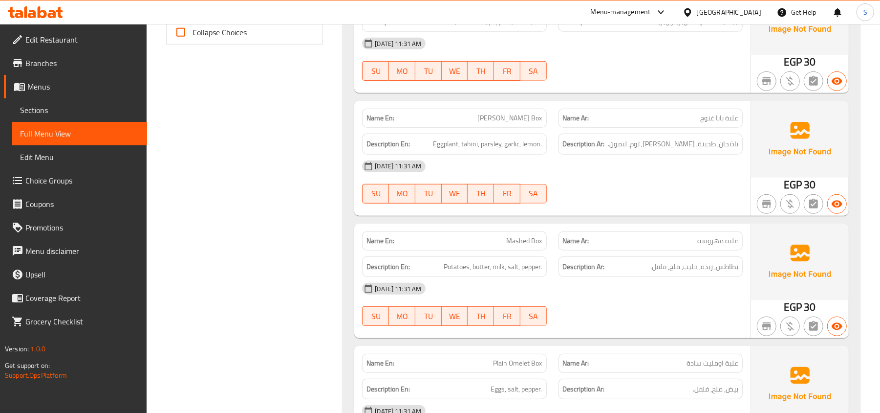
click at [634, 238] on p "Name Ar: علبة مهروسة" at bounding box center [650, 241] width 175 height 10
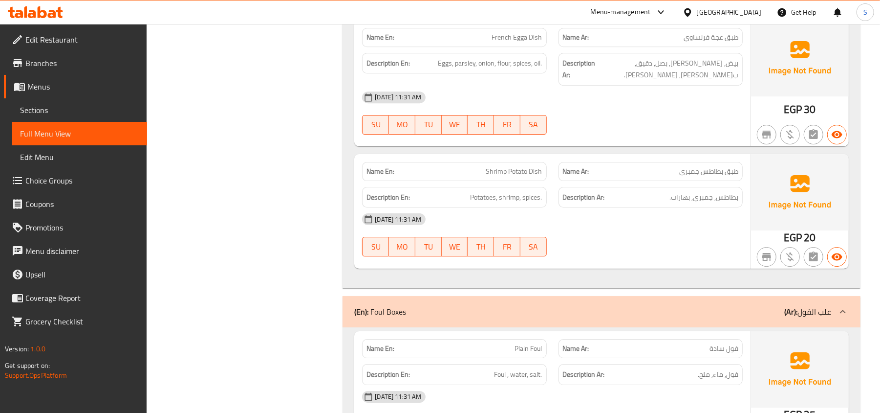
scroll to position [2216, 0]
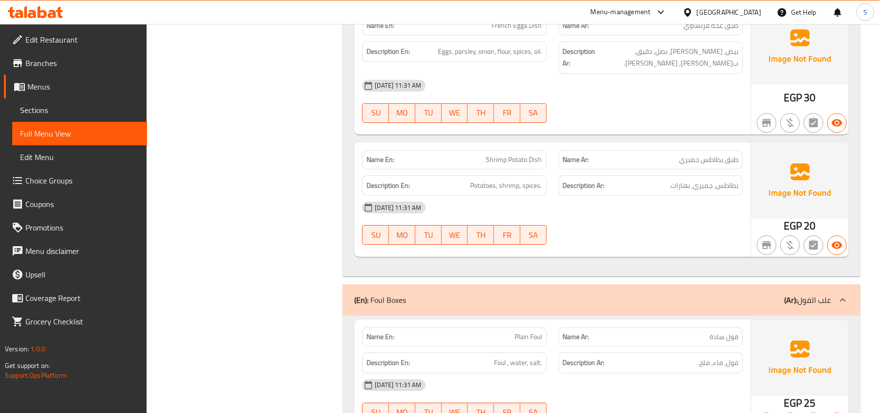
click at [503, 154] on span "Shrimp Potato Dish" at bounding box center [514, 159] width 56 height 10
copy span "Shrimp Potato Dish"
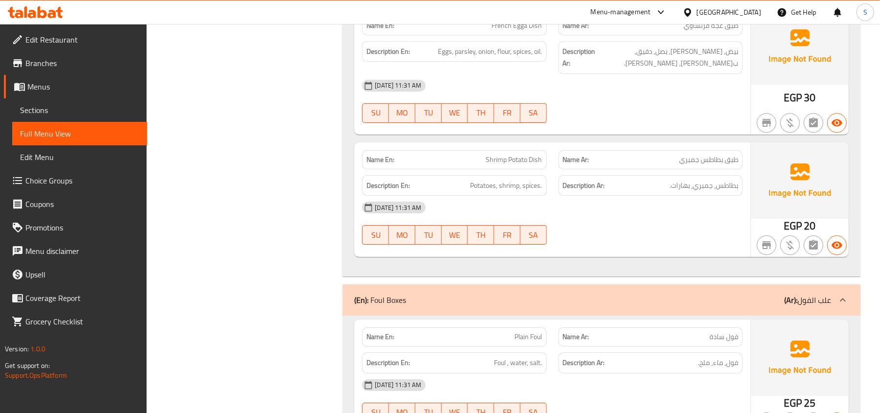
click at [577, 208] on div "[DATE] 11:31 AM" at bounding box center [552, 207] width 393 height 23
click at [520, 157] on span "Shrimp Potato Dish" at bounding box center [514, 159] width 56 height 10
click at [521, 157] on span "Shrimp Potato Dish" at bounding box center [514, 159] width 56 height 10
click at [647, 231] on div "09-09-2025 11:31 AM SU MO TU WE TH FR SA" at bounding box center [552, 223] width 393 height 55
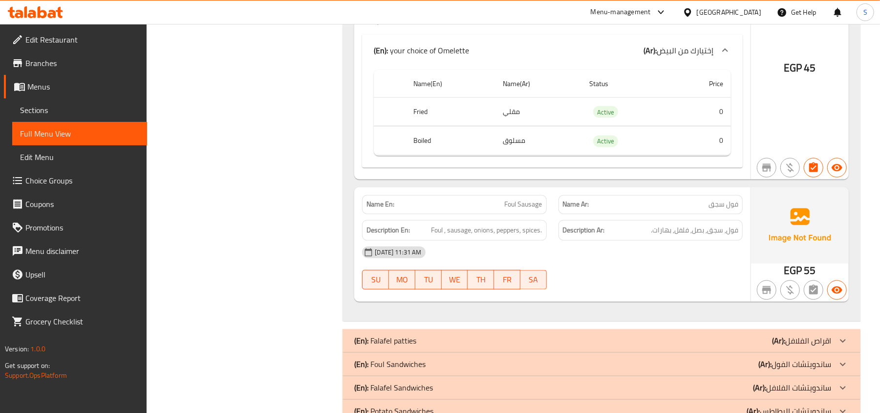
scroll to position [3845, 0]
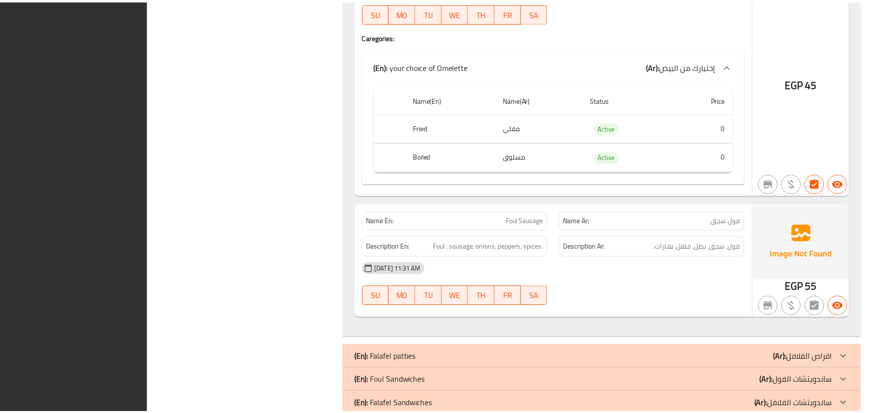
scroll to position [3909, 0]
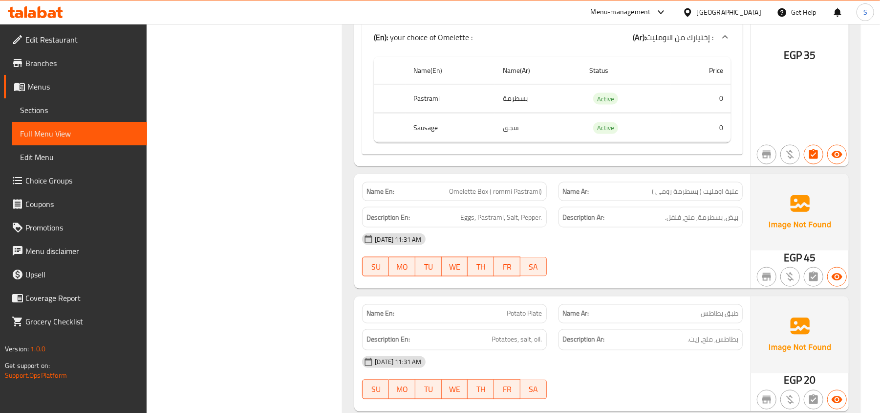
scroll to position [1043, 0]
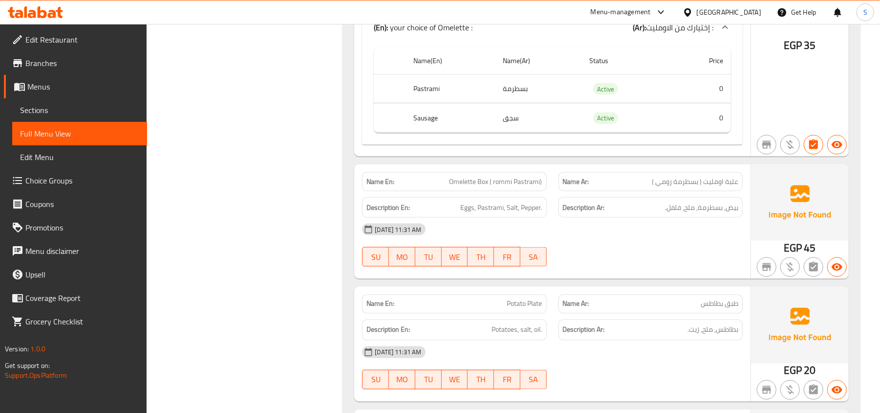
click at [459, 199] on div "Description En: Eggs, Pastrami, Salt, Pepper." at bounding box center [454, 207] width 196 height 33
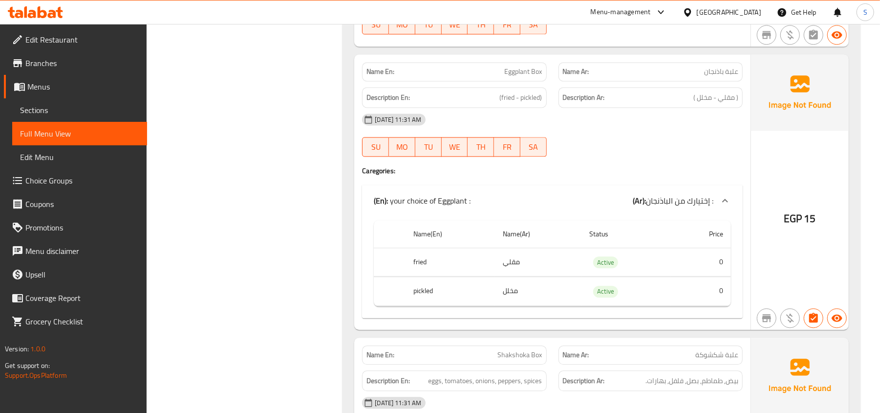
scroll to position [3219, 0]
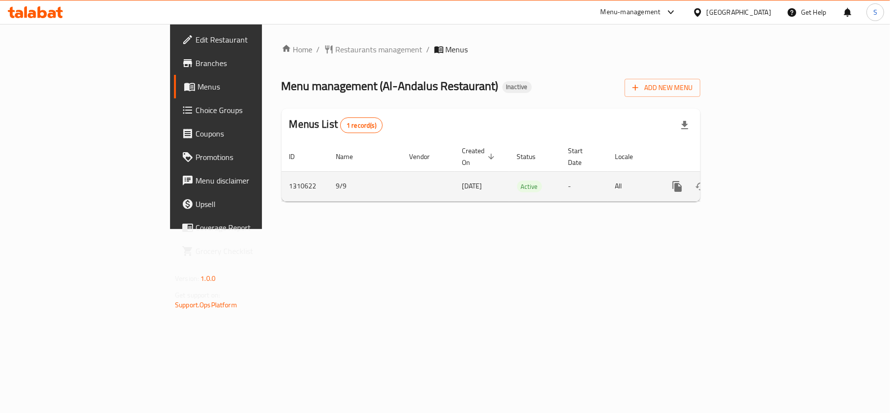
click at [767, 173] on td "enhanced table" at bounding box center [712, 186] width 109 height 30
click at [754, 180] on icon "enhanced table" at bounding box center [748, 186] width 12 height 12
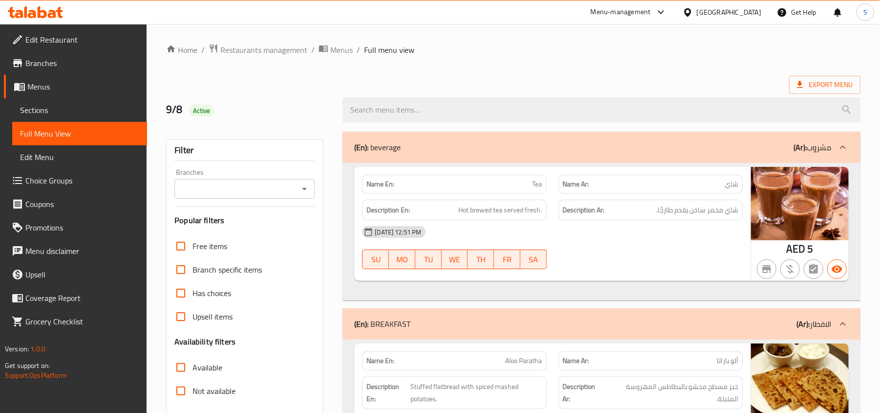
click at [59, 65] on span "Branches" at bounding box center [82, 63] width 114 height 12
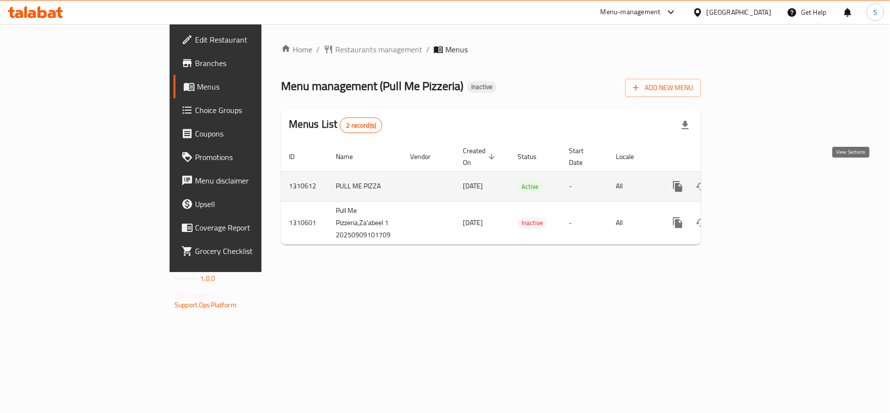
click at [754, 180] on icon "enhanced table" at bounding box center [749, 186] width 12 height 12
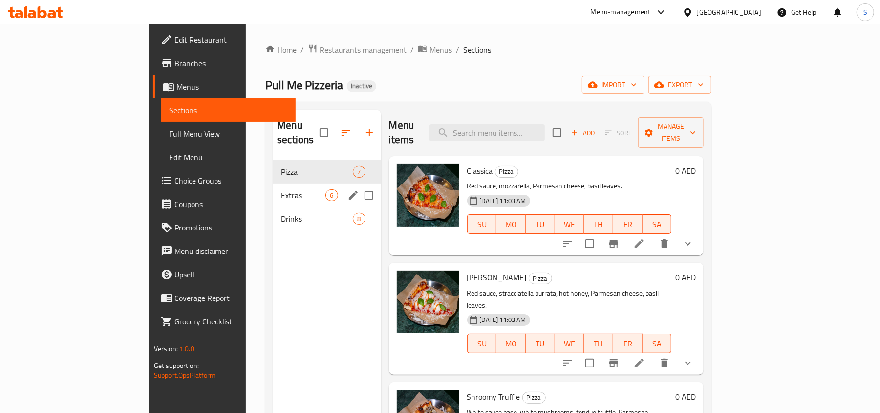
click at [273, 189] on div "Extras 6" at bounding box center [327, 194] width 108 height 23
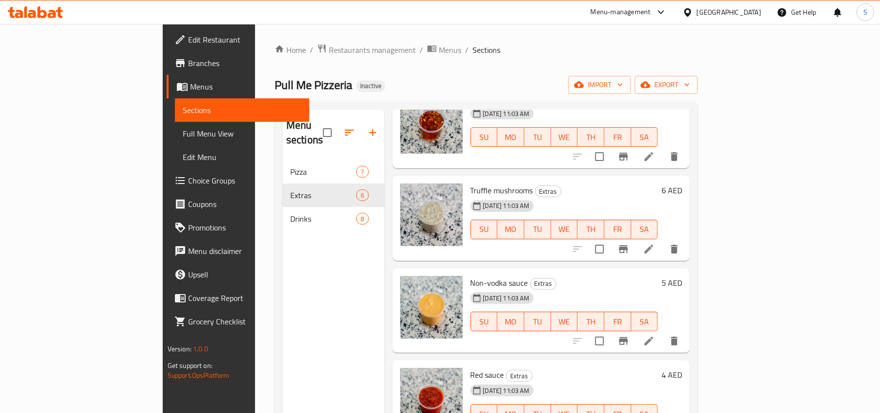
scroll to position [137, 0]
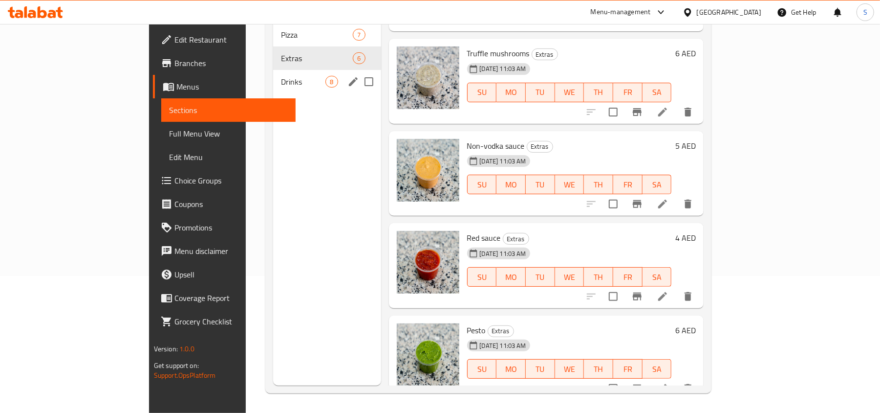
click at [281, 76] on span "Drinks" at bounding box center [303, 82] width 44 height 12
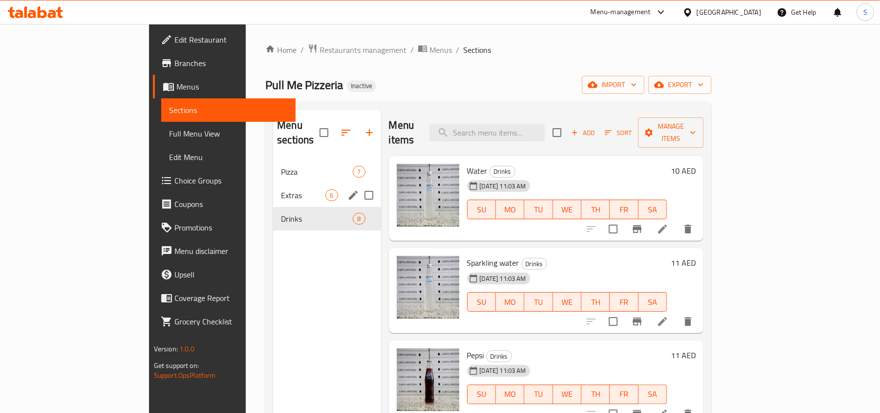
click at [273, 188] on div "Extras 6" at bounding box center [327, 194] width 108 height 23
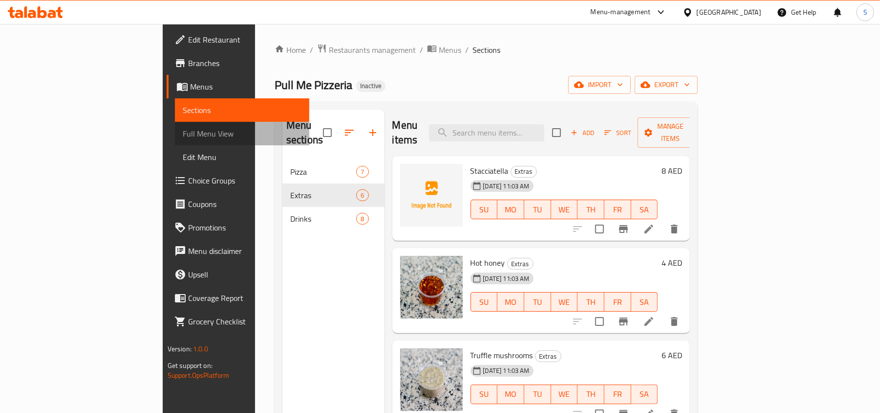
click at [183, 137] on span "Full Menu View" at bounding box center [242, 134] width 119 height 12
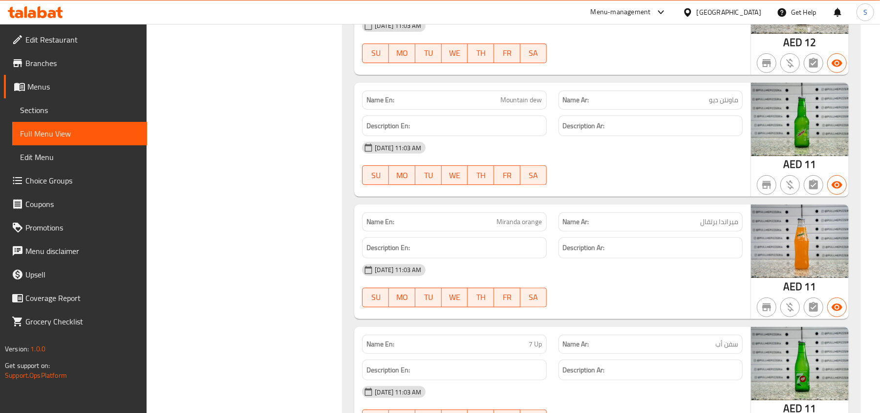
scroll to position [2914, 0]
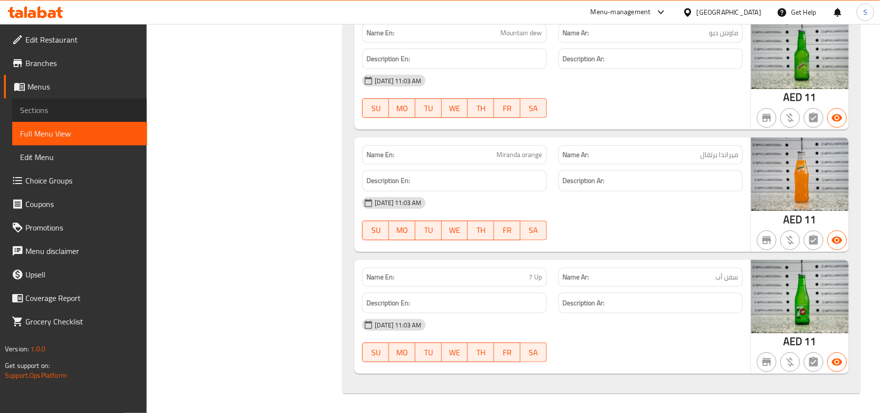
click at [66, 110] on span "Sections" at bounding box center [79, 110] width 119 height 12
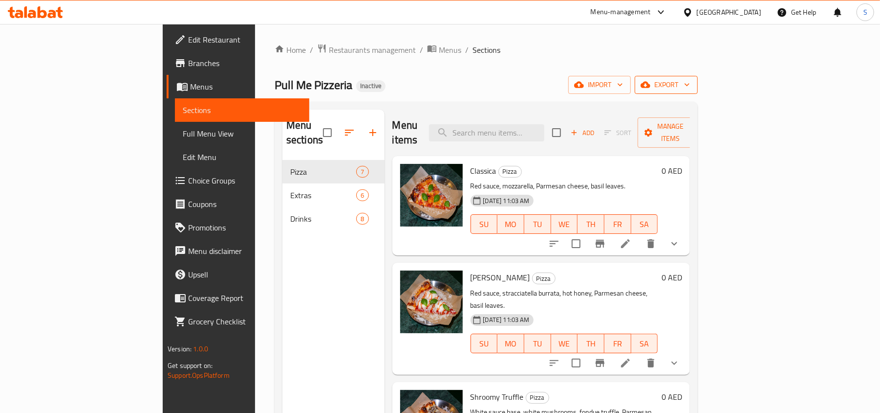
click at [690, 82] on span "export" at bounding box center [666, 85] width 47 height 12
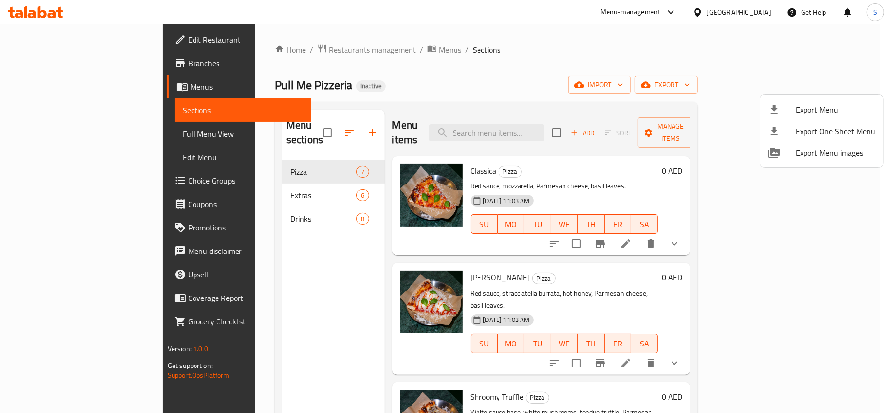
click at [777, 109] on icon at bounding box center [774, 110] width 12 height 12
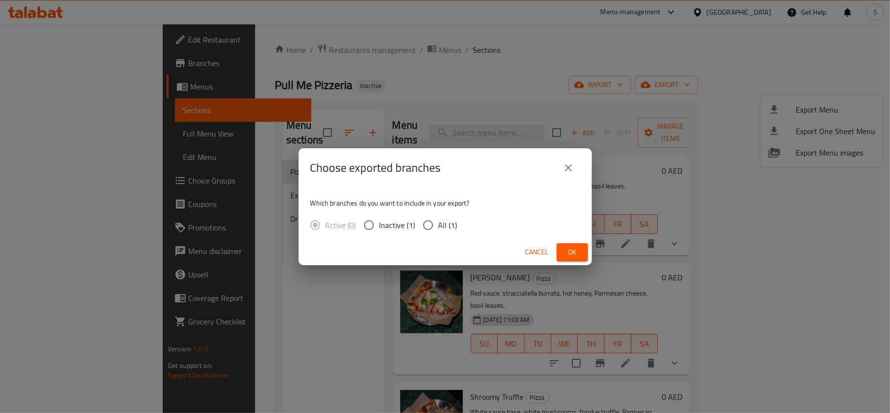
click at [442, 225] on span "All (1)" at bounding box center [447, 225] width 19 height 12
click at [438, 225] on input "All (1)" at bounding box center [428, 225] width 21 height 21
radio input "true"
click at [566, 251] on span "Ok" at bounding box center [573, 252] width 16 height 12
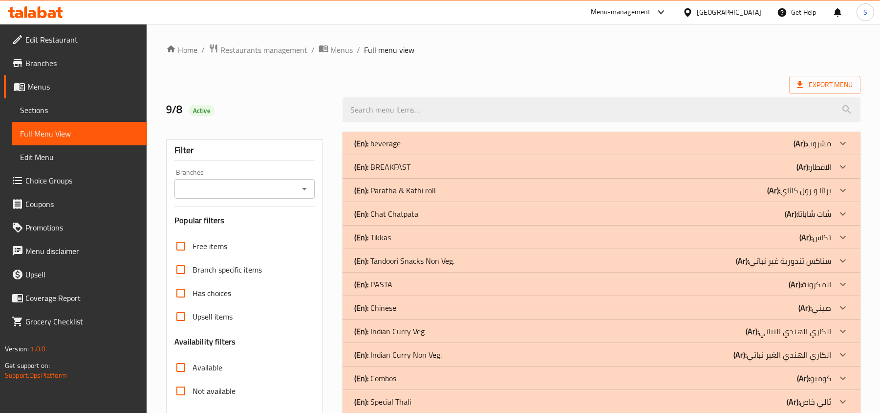
scroll to position [278, 0]
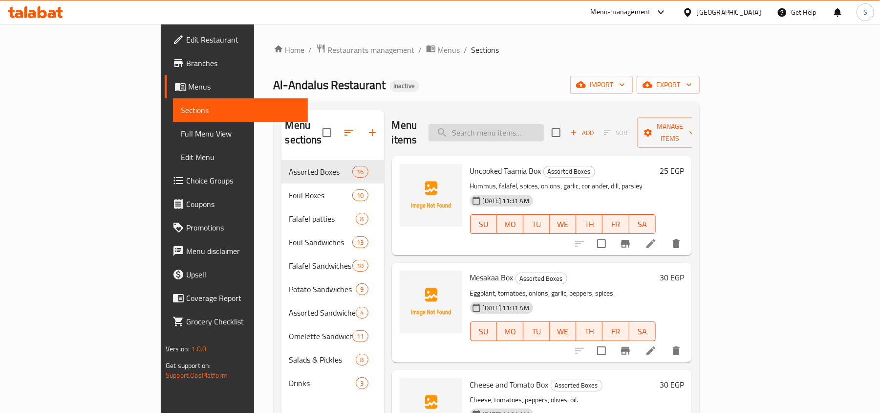
click at [527, 133] on input "search" at bounding box center [486, 132] width 115 height 17
paste input "Shrimp Potato D"
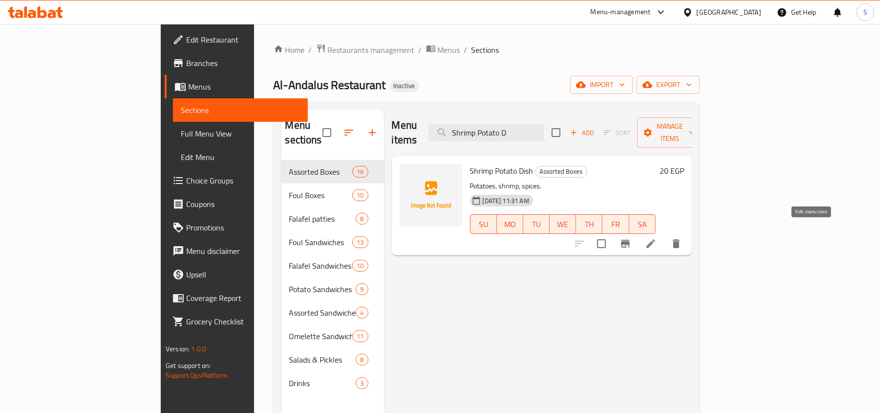
type input "Shrimp Potato D"
drag, startPoint x: 811, startPoint y: 227, endPoint x: 732, endPoint y: 179, distance: 93.2
click at [536, 166] on span "Assorted Boxes" at bounding box center [561, 171] width 51 height 11
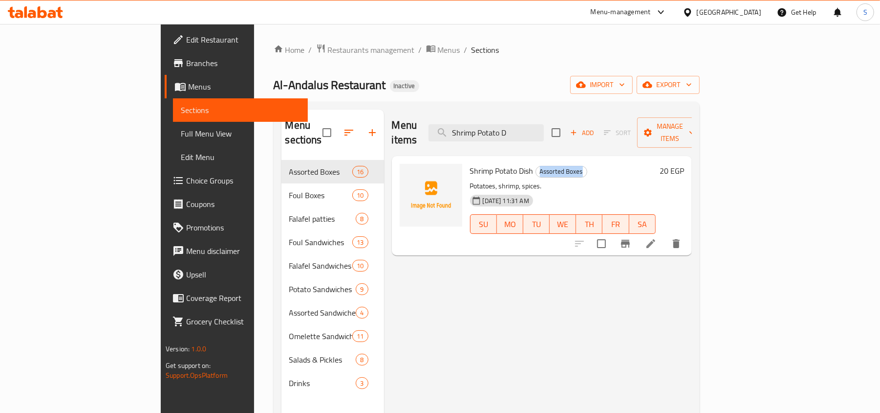
copy span "Assorted Boxes"
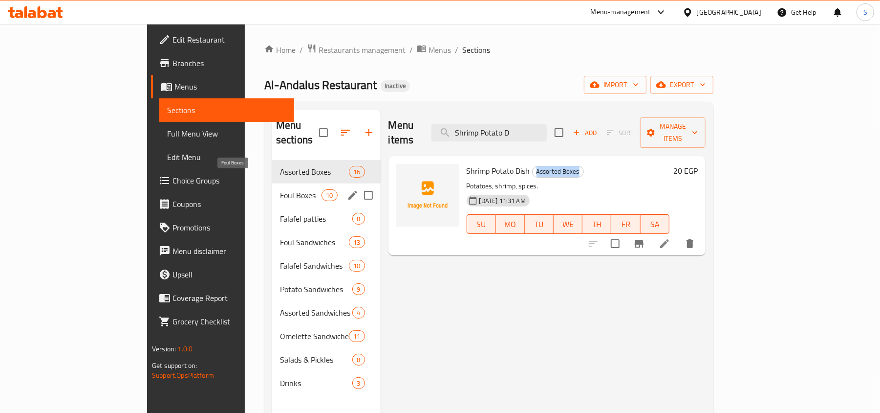
drag, startPoint x: 219, startPoint y: 180, endPoint x: 276, endPoint y: 180, distance: 56.2
click at [280, 189] on span "Foul Boxes" at bounding box center [301, 195] width 42 height 12
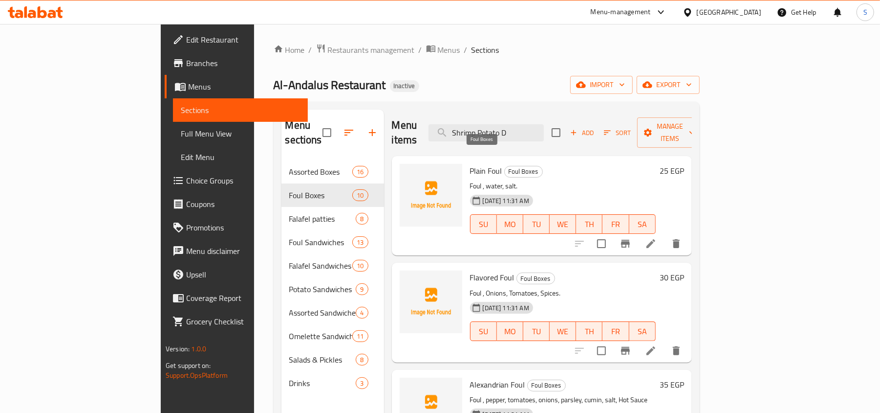
click at [505, 166] on span "Foul Boxes" at bounding box center [524, 171] width 38 height 11
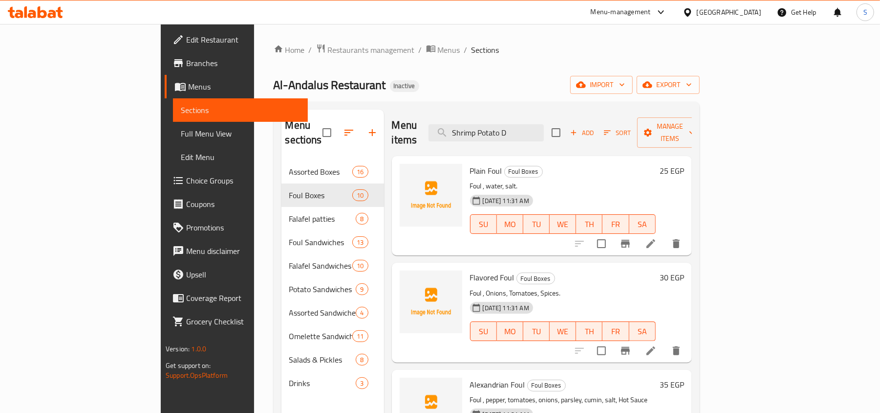
click at [485, 82] on div "Al-Andalus Restaurant Inactive import export" at bounding box center [487, 85] width 426 height 18
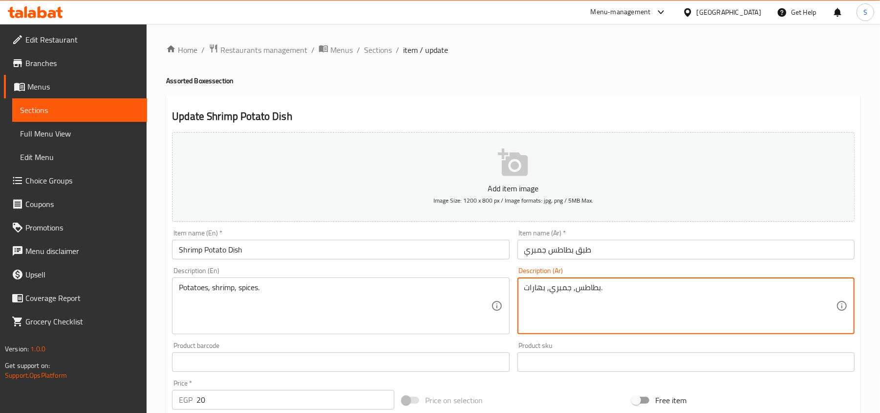
click at [566, 289] on textarea "بطاطس, جمبري, بهارات." at bounding box center [681, 306] width 312 height 46
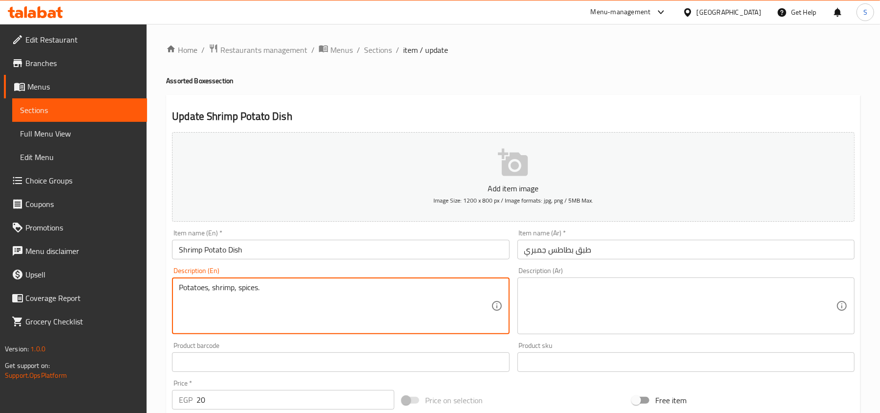
click at [367, 295] on textarea "Potatoes, shrimp, spices." at bounding box center [335, 306] width 312 height 46
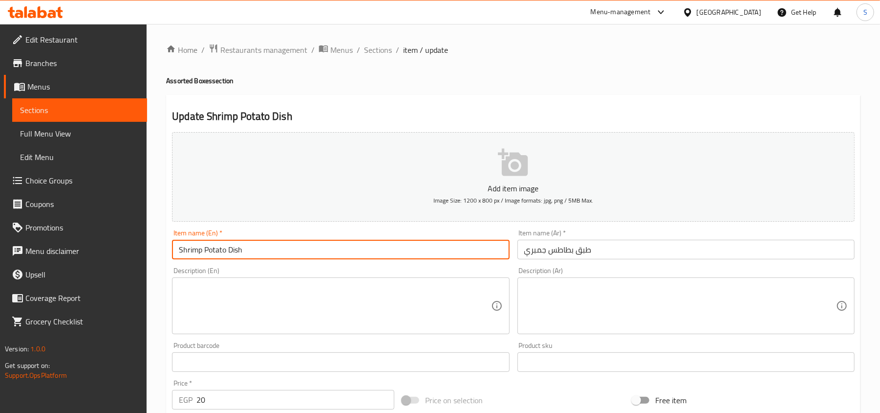
click at [261, 254] on input "Shrimp Potato Dish" at bounding box center [340, 250] width 337 height 20
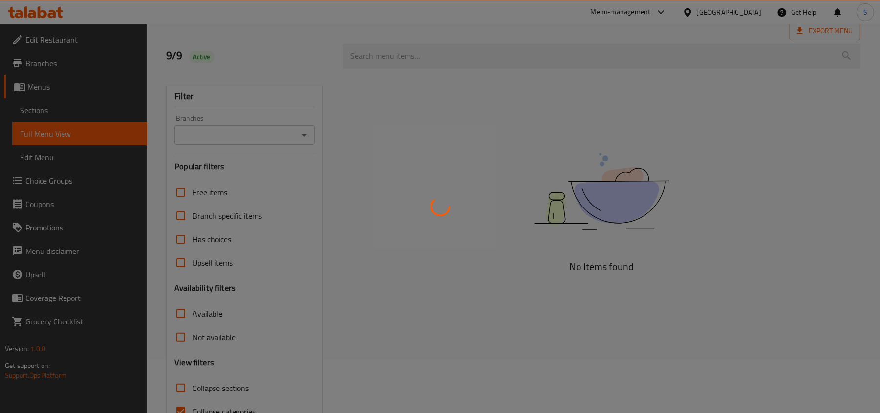
scroll to position [109, 0]
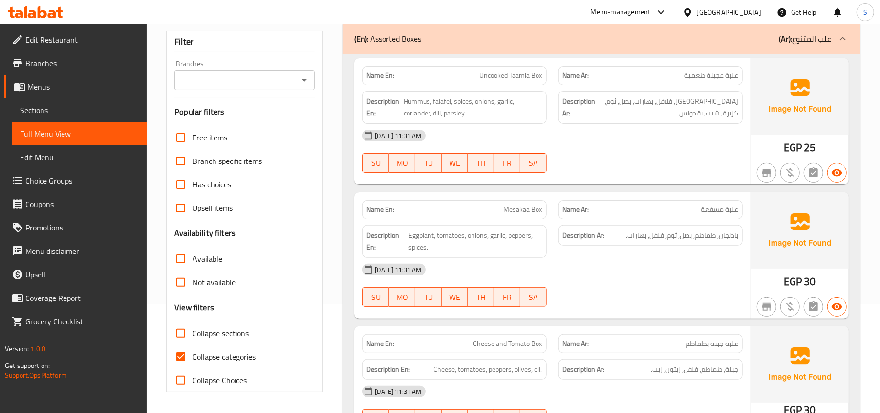
click at [202, 331] on span "Collapse sections" at bounding box center [221, 333] width 56 height 12
click at [193, 331] on input "Collapse sections" at bounding box center [180, 332] width 23 height 23
checkbox input "true"
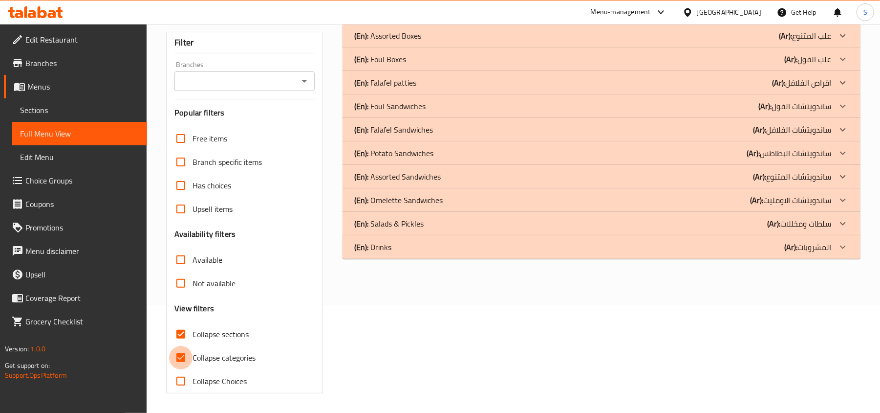
click at [188, 356] on input "Collapse categories" at bounding box center [180, 357] width 23 height 23
checkbox input "false"
click at [391, 55] on p "(En): Foul Boxes" at bounding box center [380, 59] width 52 height 12
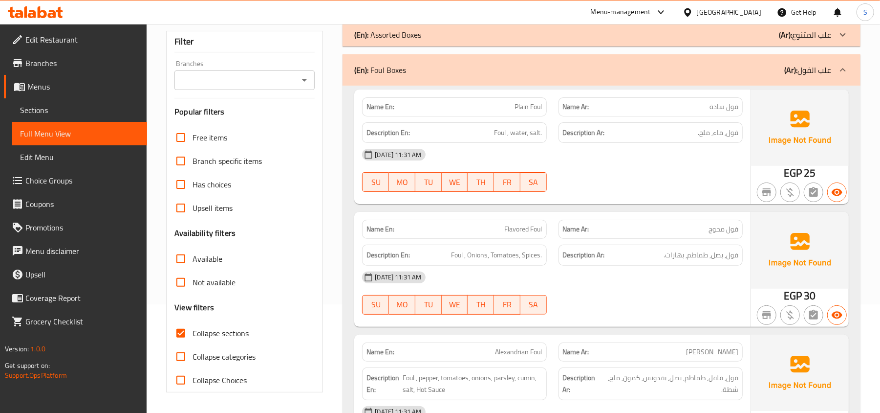
click at [387, 37] on p "(En): Assorted Boxes" at bounding box center [387, 35] width 67 height 12
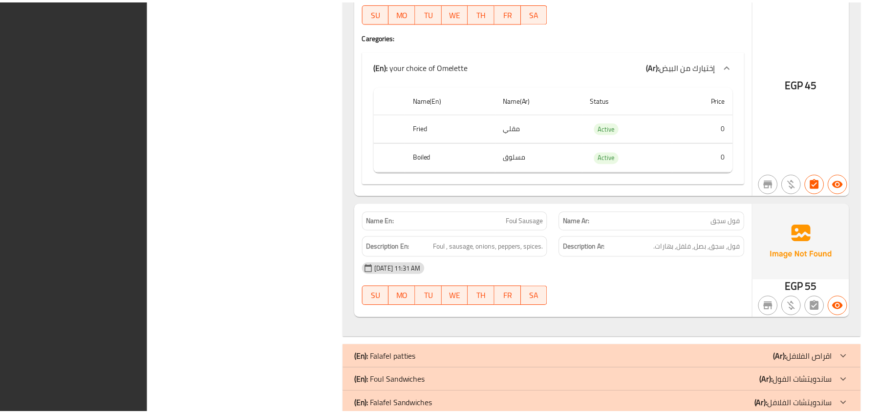
scroll to position [3909, 0]
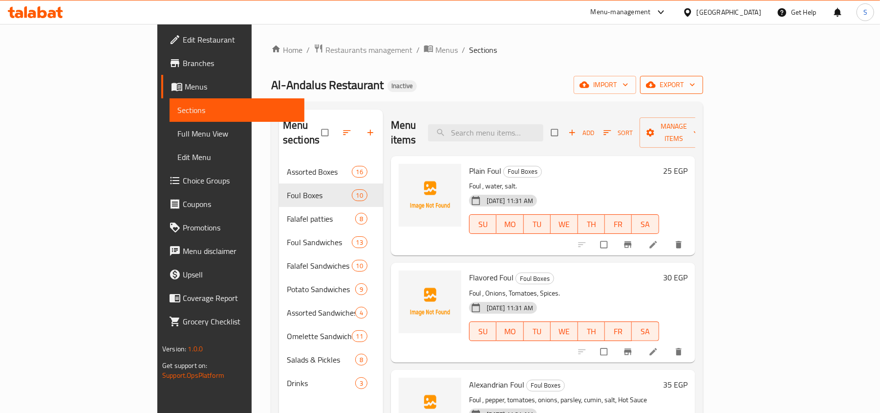
click at [696, 83] on span "export" at bounding box center [671, 85] width 47 height 12
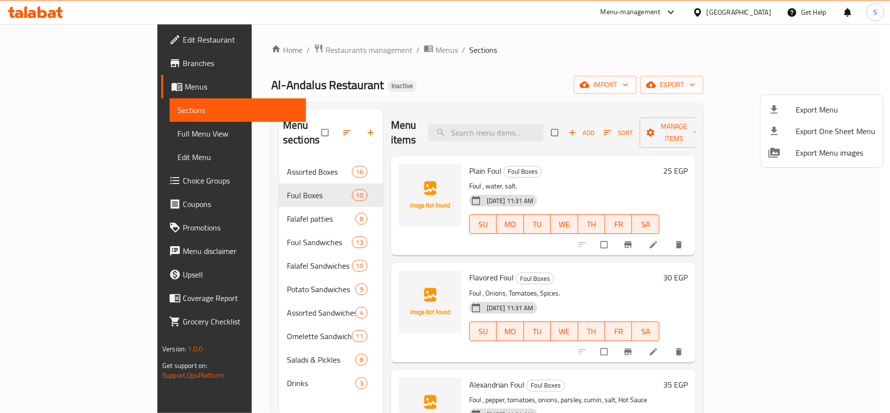
click at [773, 108] on icon at bounding box center [774, 109] width 7 height 8
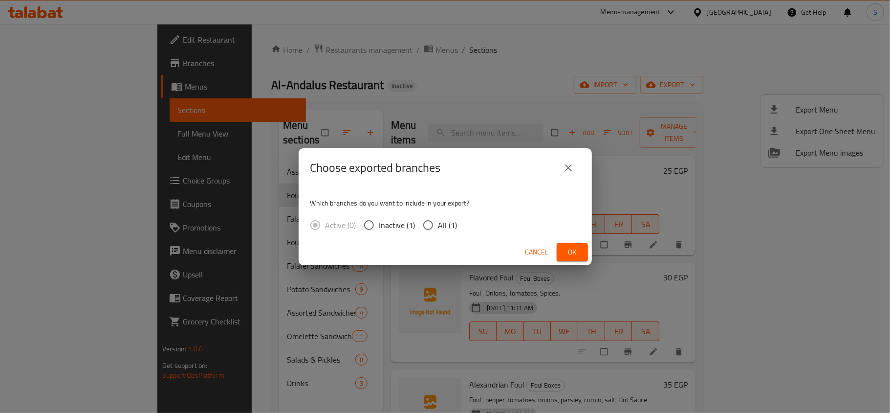
click at [440, 225] on span "All (1)" at bounding box center [447, 225] width 19 height 12
click at [438, 225] on input "All (1)" at bounding box center [428, 225] width 21 height 21
radio input "true"
click at [573, 246] on span "Ok" at bounding box center [573, 252] width 16 height 12
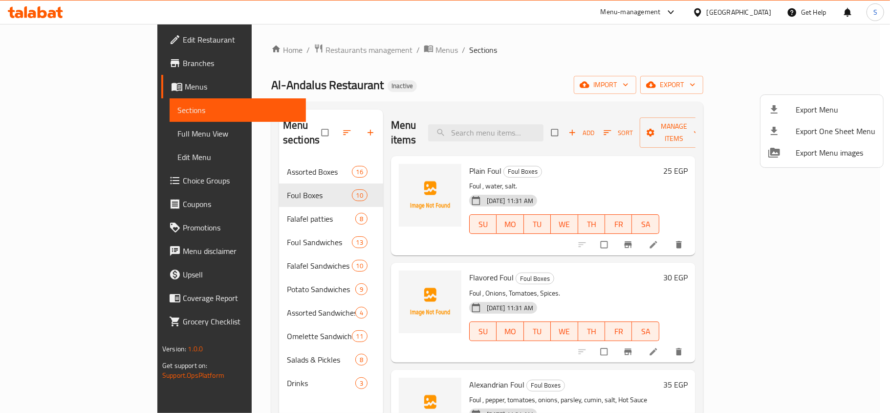
click at [855, 45] on div at bounding box center [445, 206] width 890 height 413
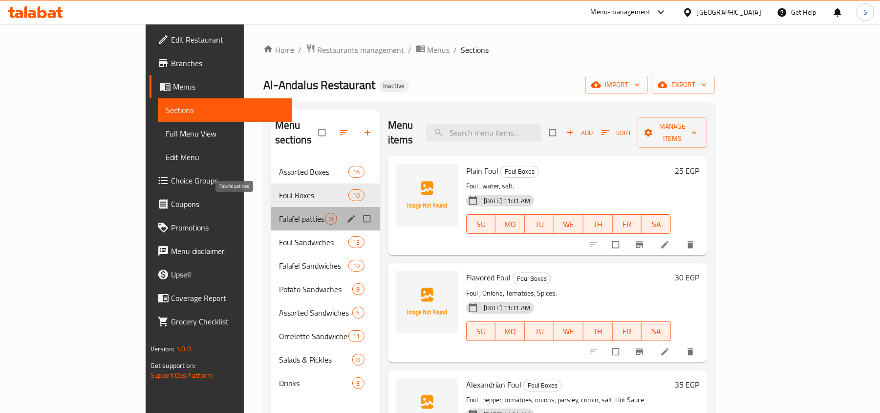
click at [279, 213] on span "Falafel patties" at bounding box center [302, 219] width 46 height 12
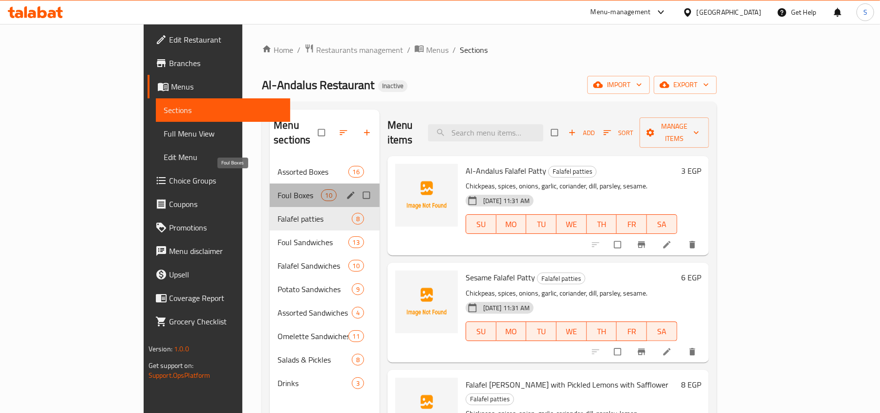
click at [278, 189] on span "Foul Boxes" at bounding box center [299, 195] width 43 height 12
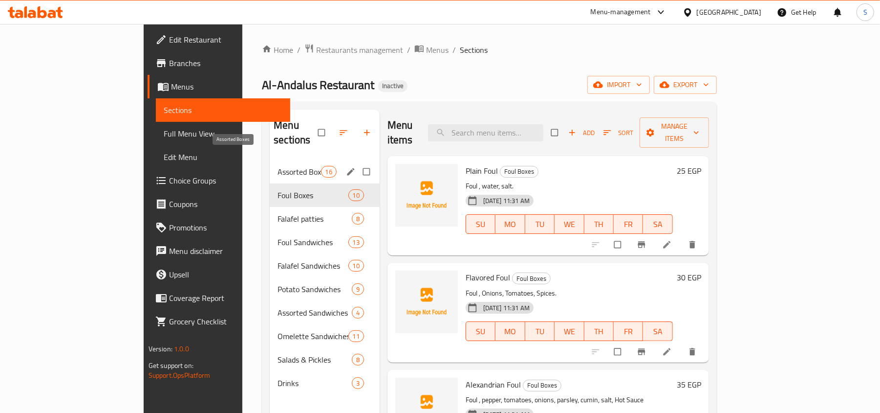
click at [278, 166] on span "Assorted Boxes" at bounding box center [299, 172] width 43 height 12
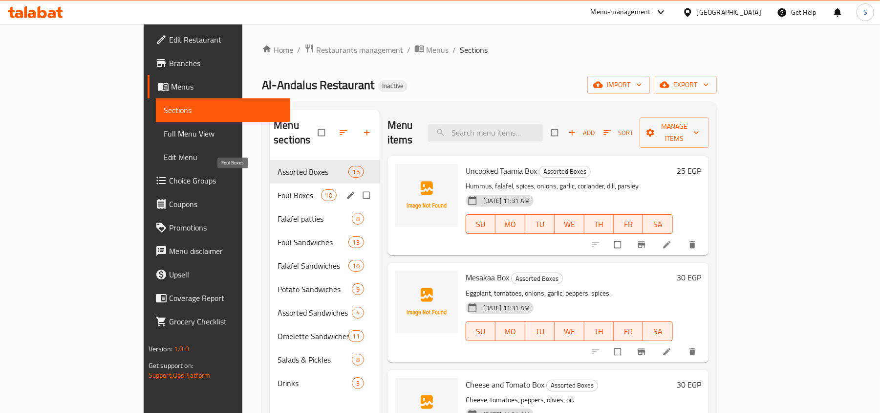
click at [278, 189] on span "Foul Boxes" at bounding box center [299, 195] width 43 height 12
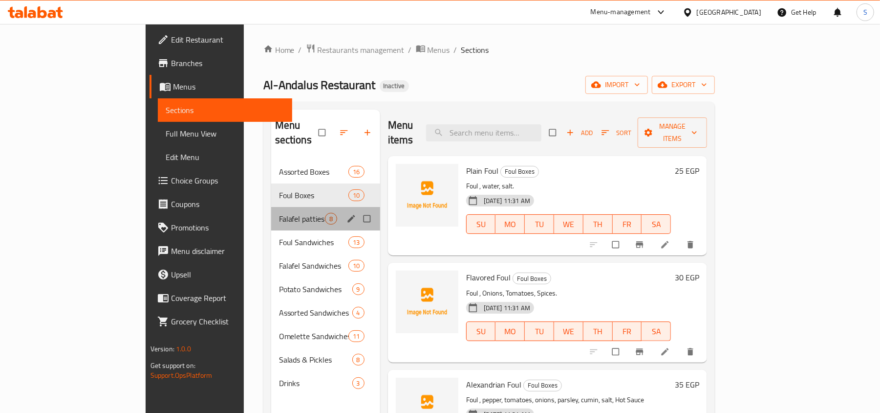
click at [271, 207] on div "Falafel patties 8" at bounding box center [325, 218] width 109 height 23
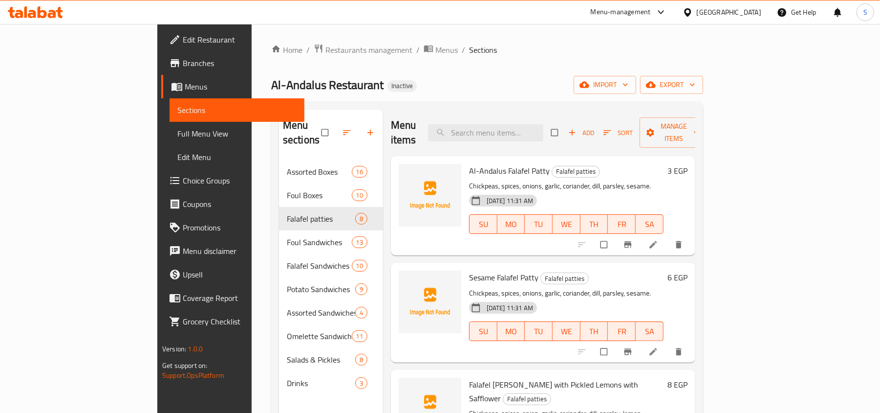
click at [447, 88] on div "Al-Andalus Restaurant Inactive import export" at bounding box center [487, 85] width 432 height 18
click at [388, 81] on div "Al-Andalus Restaurant Inactive import export" at bounding box center [487, 85] width 432 height 18
